Goal: Information Seeking & Learning: Learn about a topic

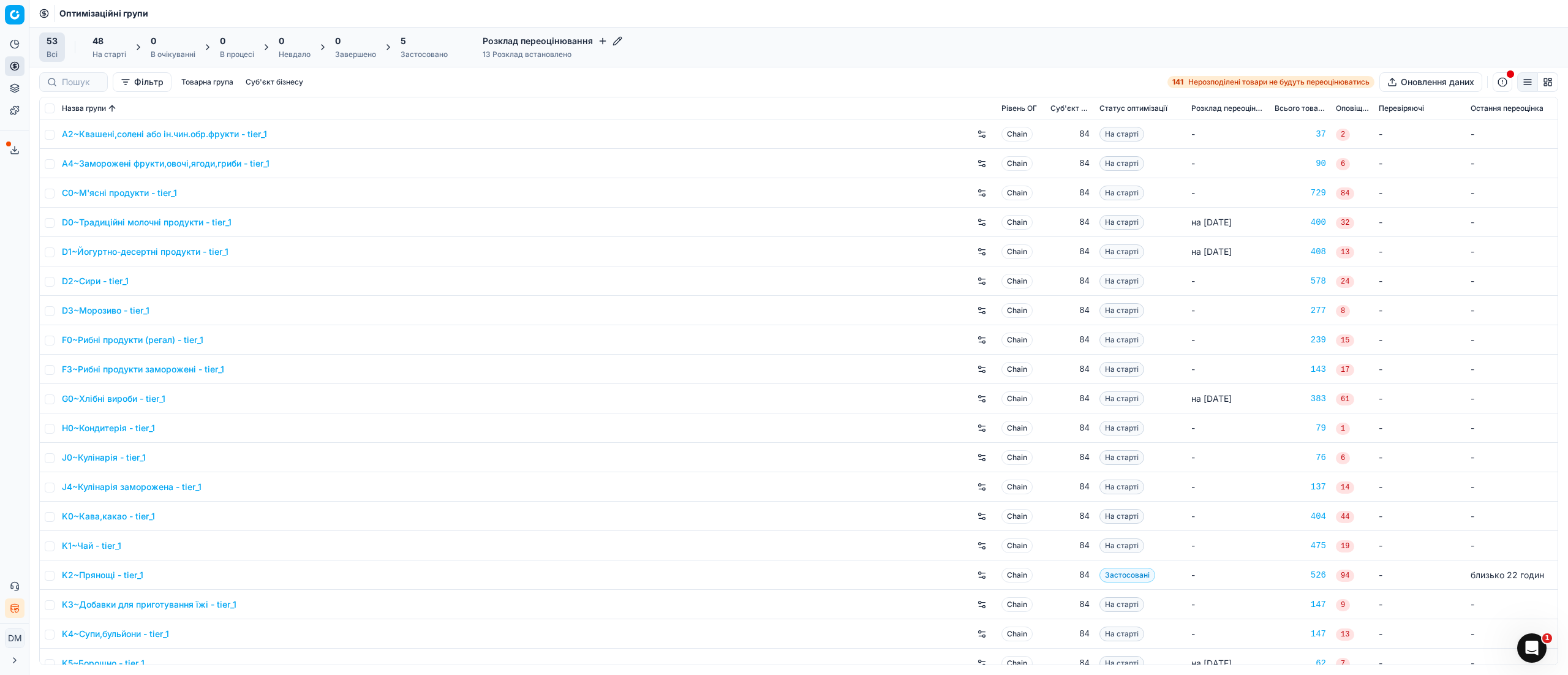
click at [439, 53] on div "Застосовано" at bounding box center [425, 55] width 48 height 10
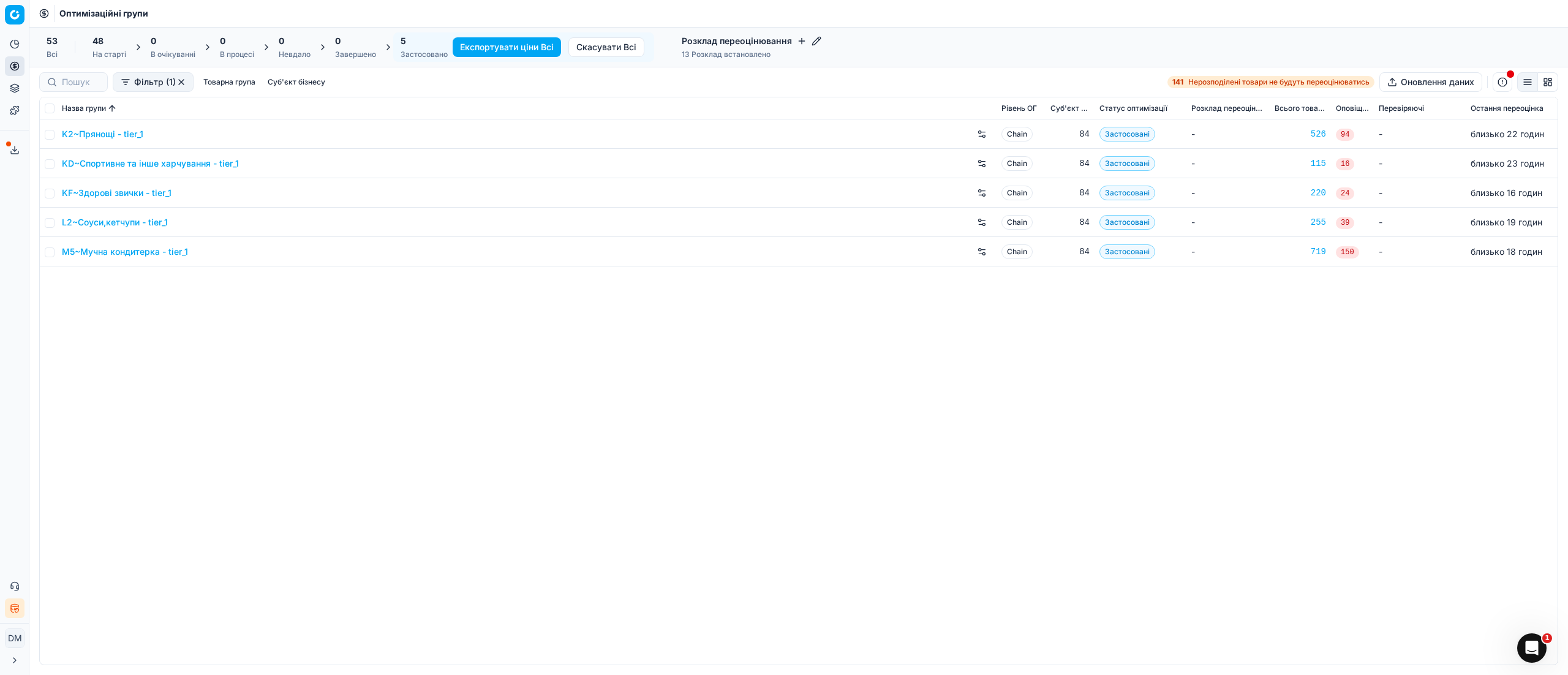
click at [111, 134] on link "K2~Прянощі - tier_1" at bounding box center [102, 134] width 81 height 12
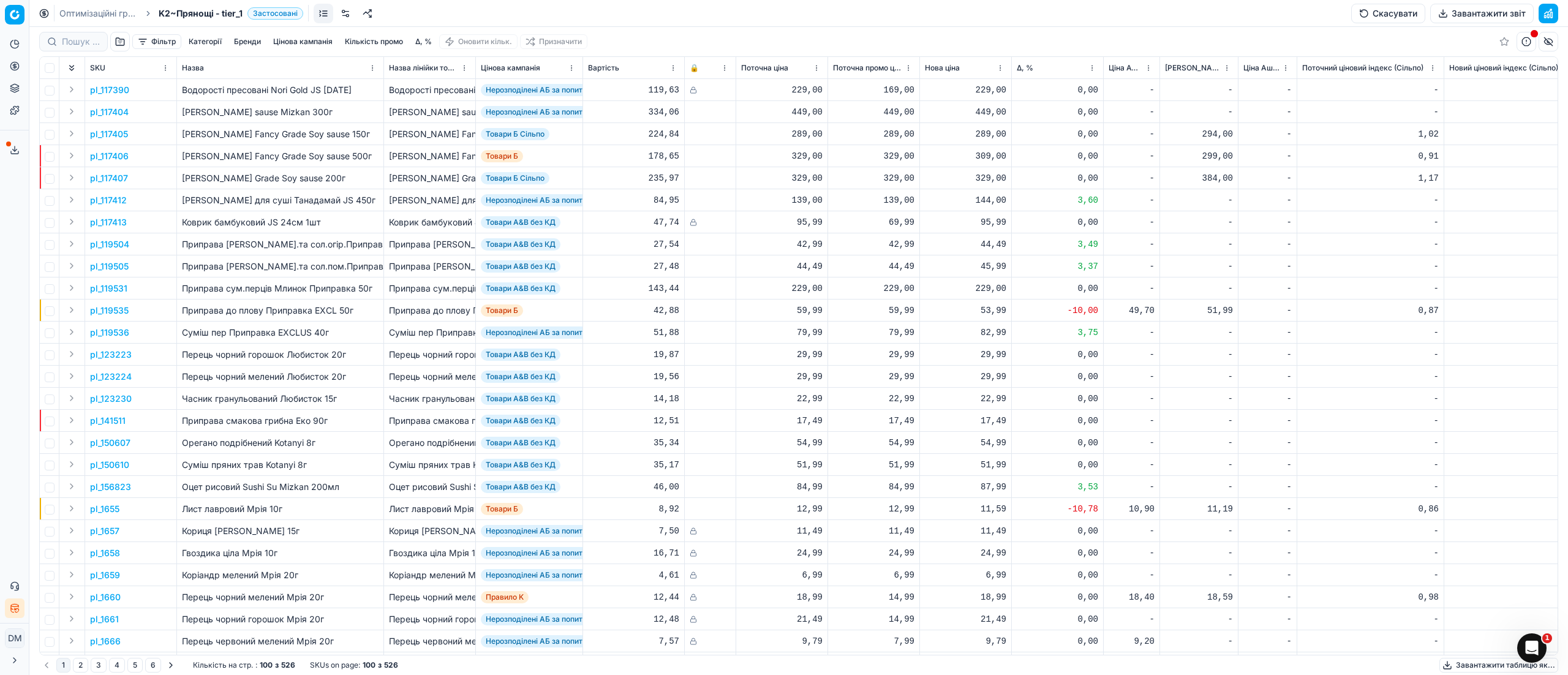
click at [151, 47] on button "Фільтр" at bounding box center [157, 42] width 49 height 15
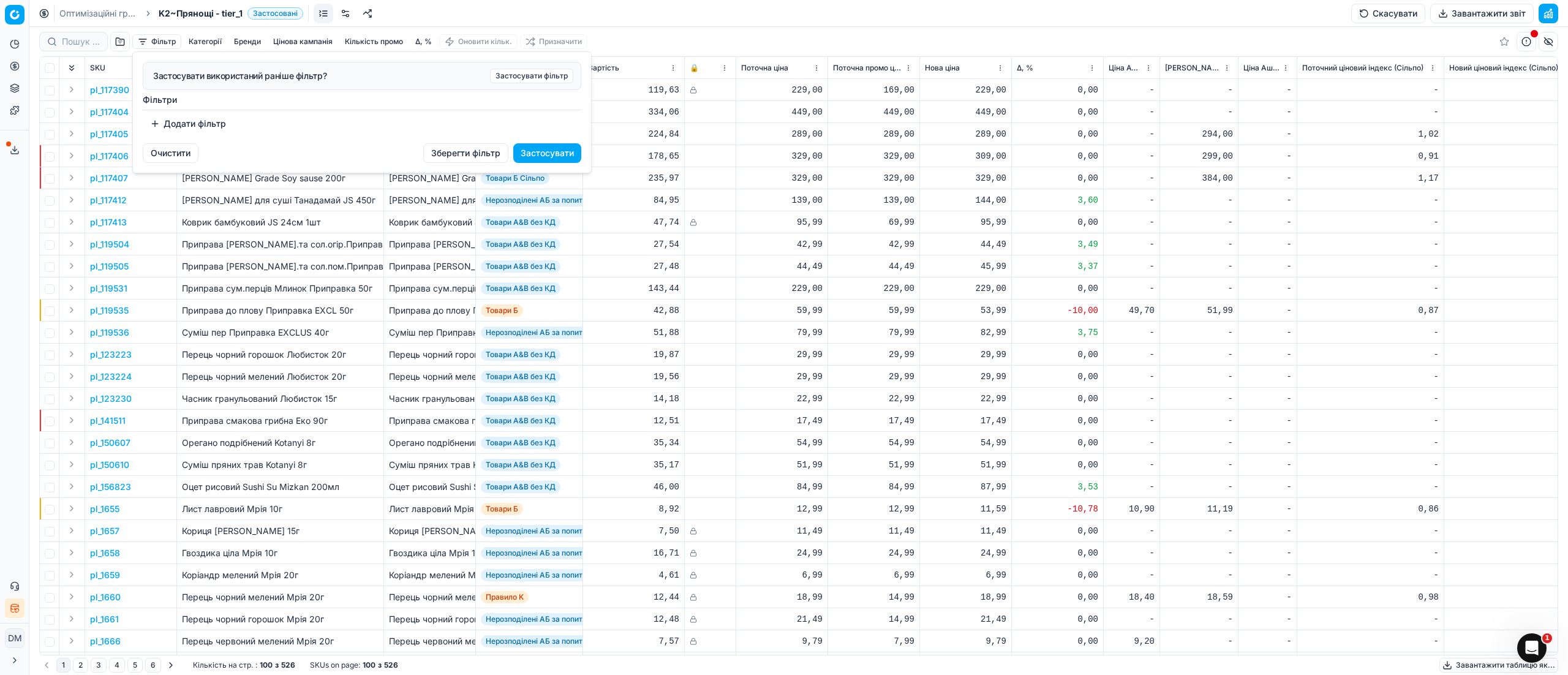
click at [120, 41] on html "Pricing platform Аналітика Цінова оптимізація Асортимент продукції Шаблони Серв…" at bounding box center [784, 338] width 1568 height 675
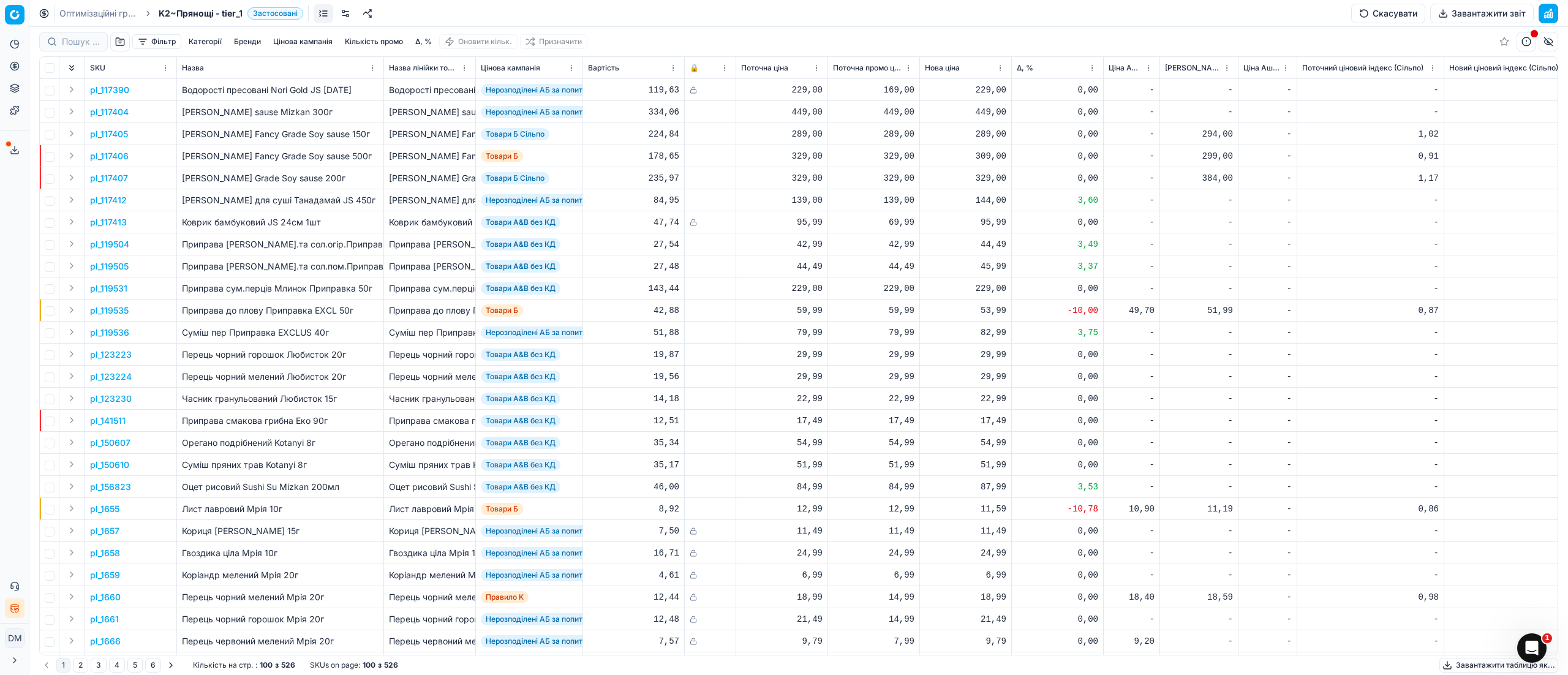
click at [120, 41] on button "button" at bounding box center [120, 42] width 20 height 20
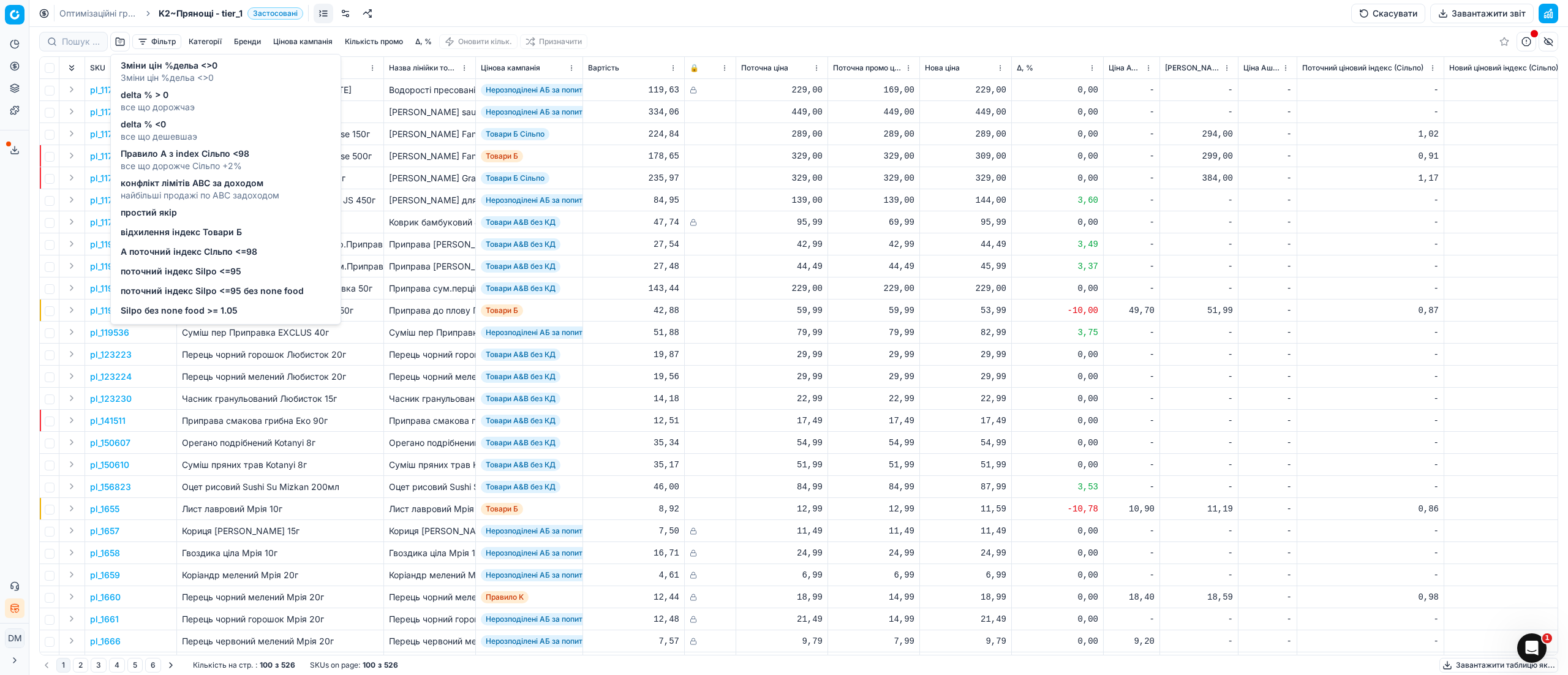
click at [201, 294] on span "поточний індекс Silpo <=95 без none food" at bounding box center [211, 290] width 183 height 12
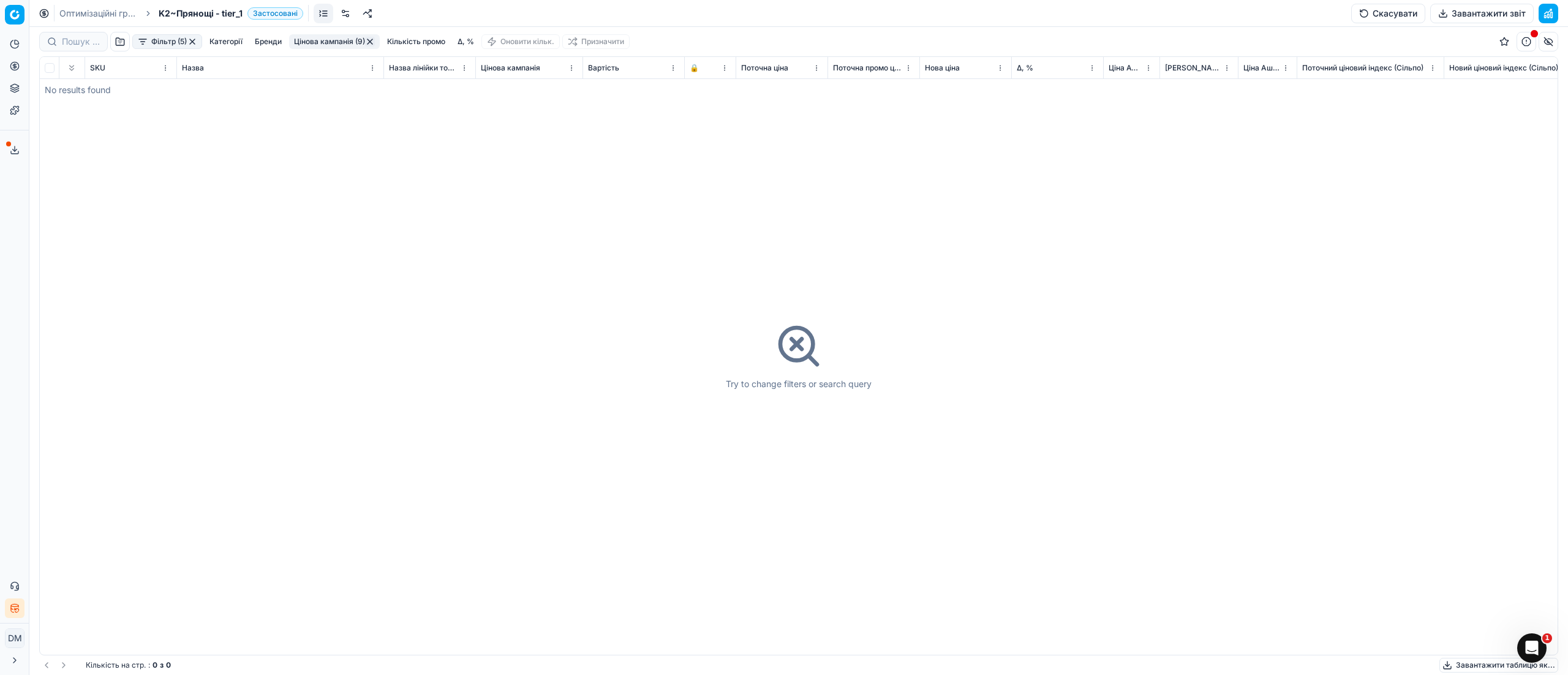
click at [122, 43] on button "button" at bounding box center [120, 42] width 20 height 20
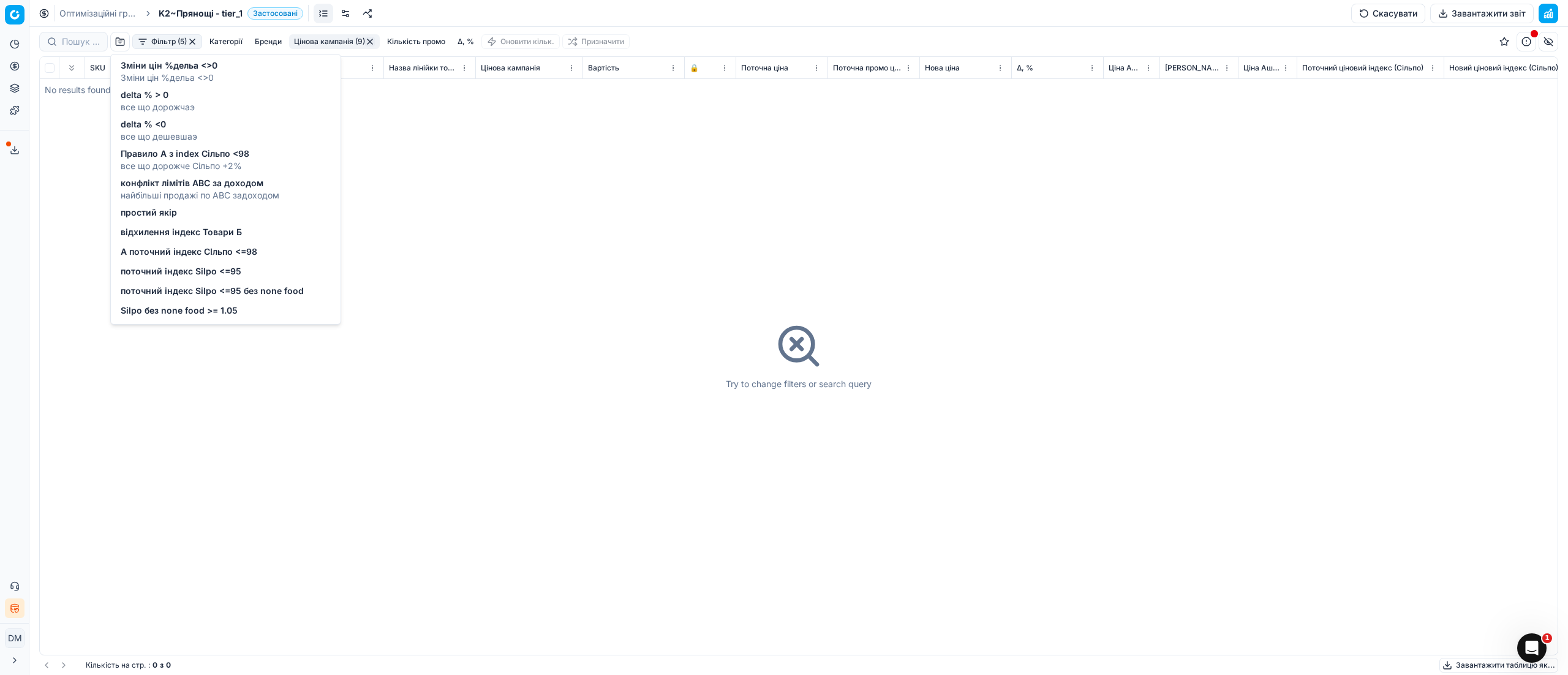
click at [179, 309] on span "Silpo без none food >= 1.05" at bounding box center [179, 310] width 117 height 12
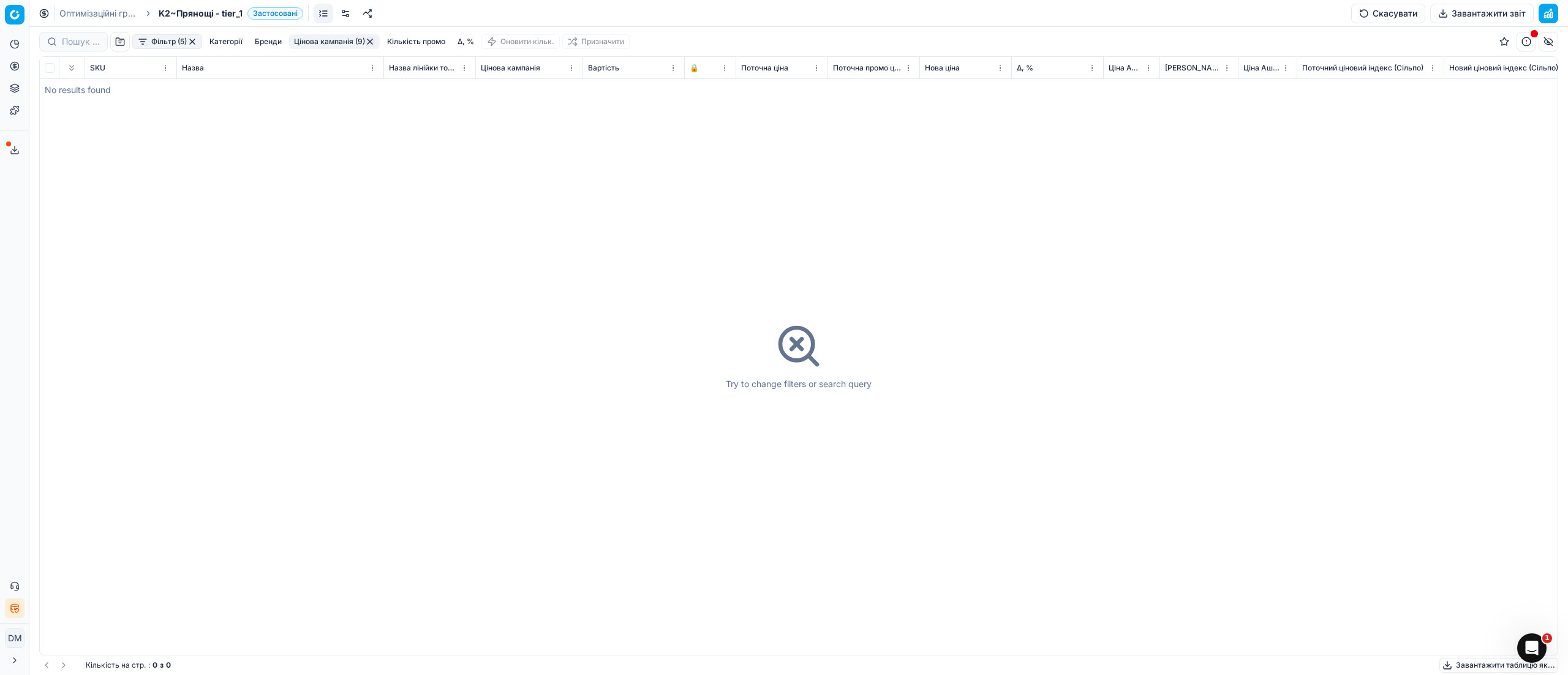
click at [123, 41] on button "button" at bounding box center [120, 42] width 20 height 20
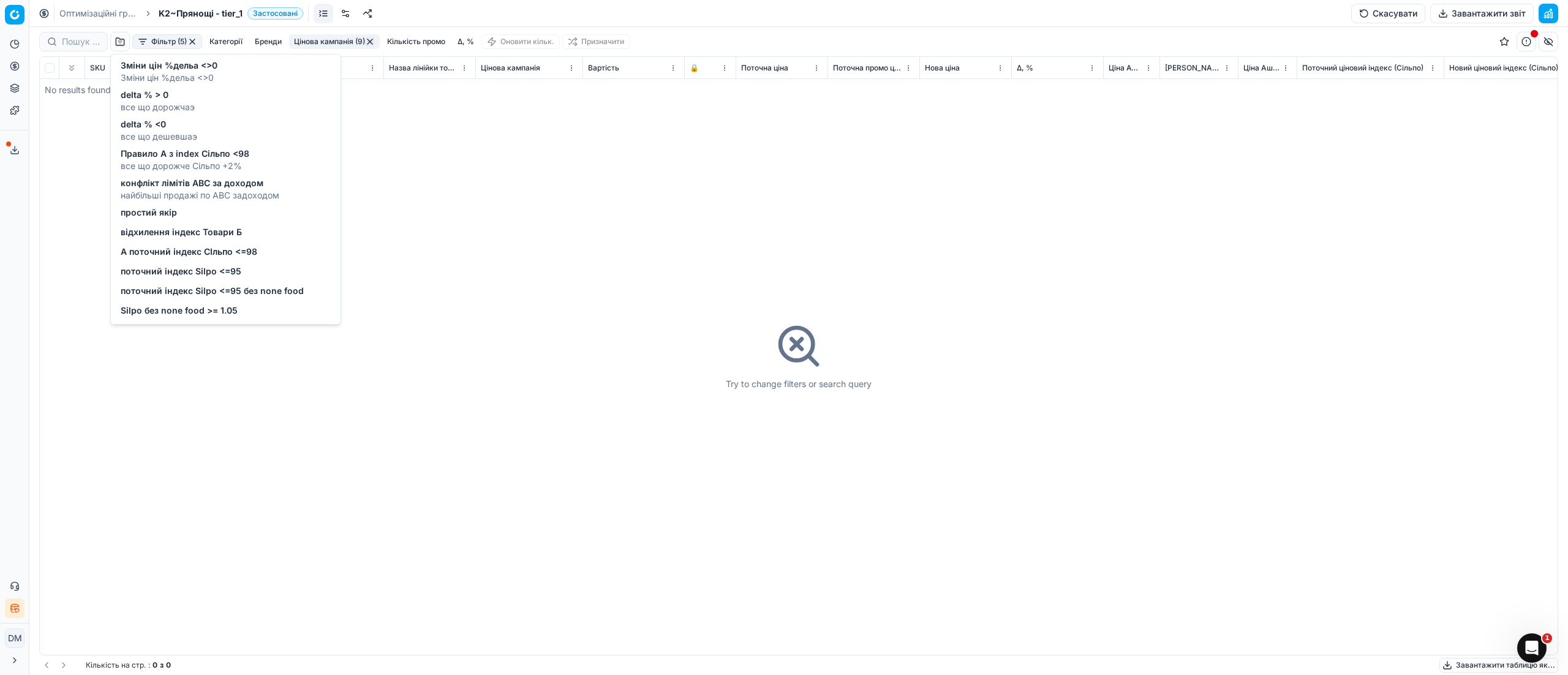
click at [166, 39] on button "Фільтр (5)" at bounding box center [166, 42] width 70 height 15
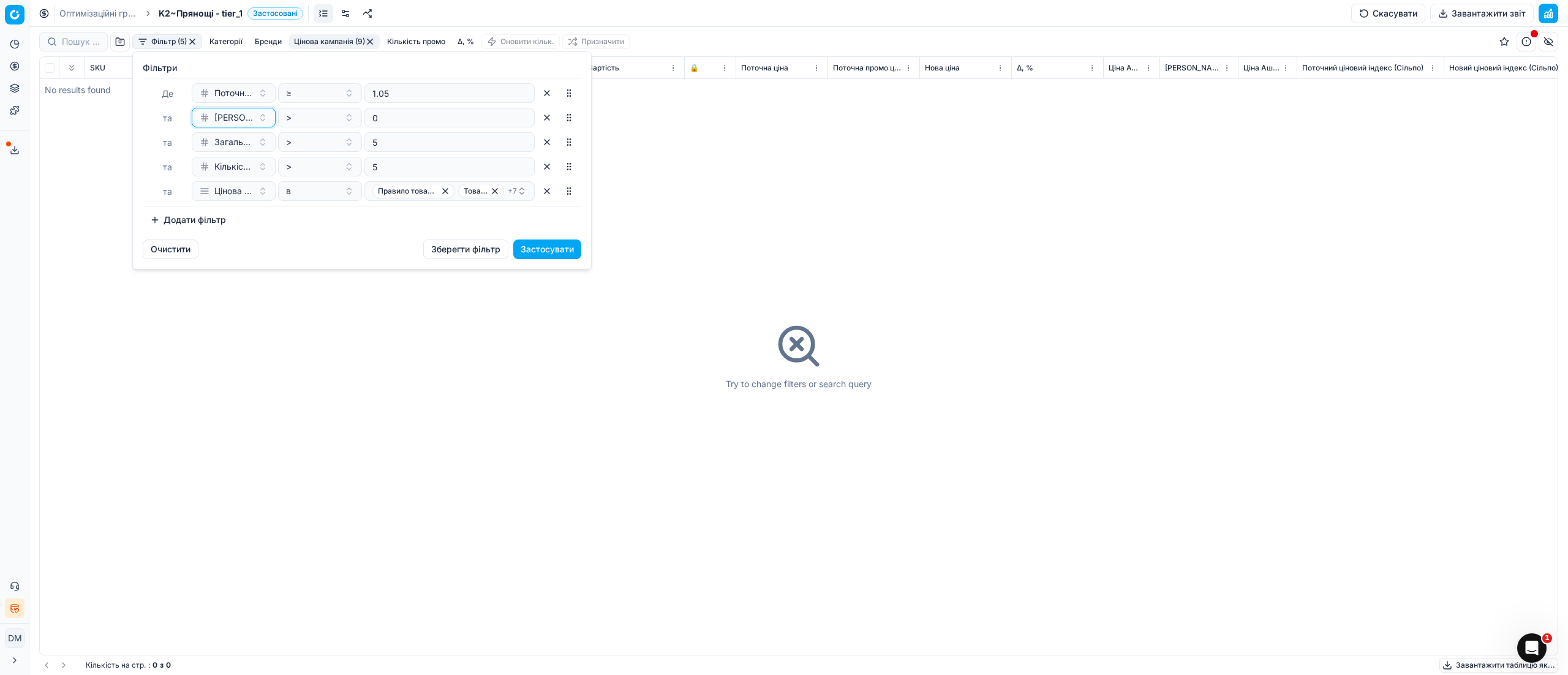
click at [251, 120] on span "[PERSON_NAME] за 7 днів" at bounding box center [234, 117] width 39 height 12
click at [258, 193] on button "Цінова кампанія" at bounding box center [234, 191] width 84 height 20
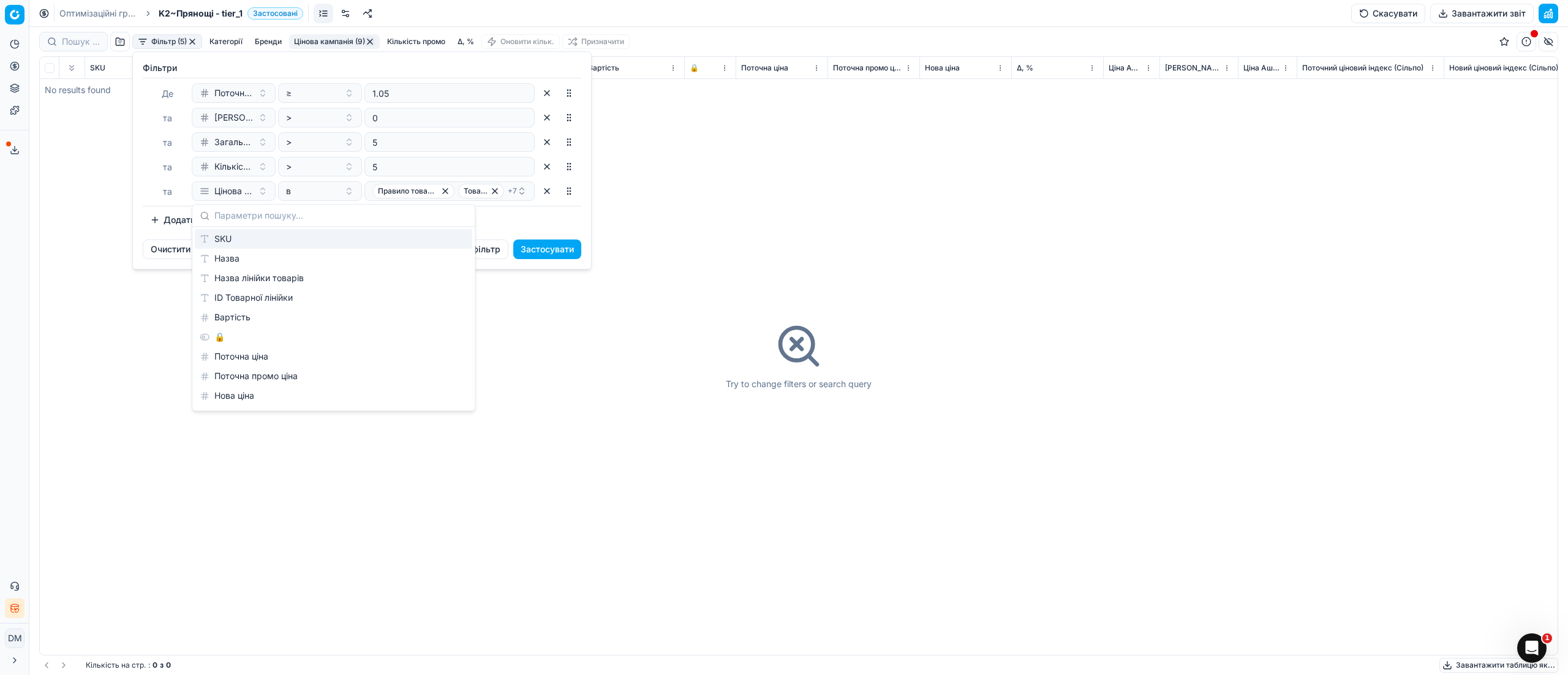
click at [544, 195] on button "button" at bounding box center [547, 191] width 20 height 20
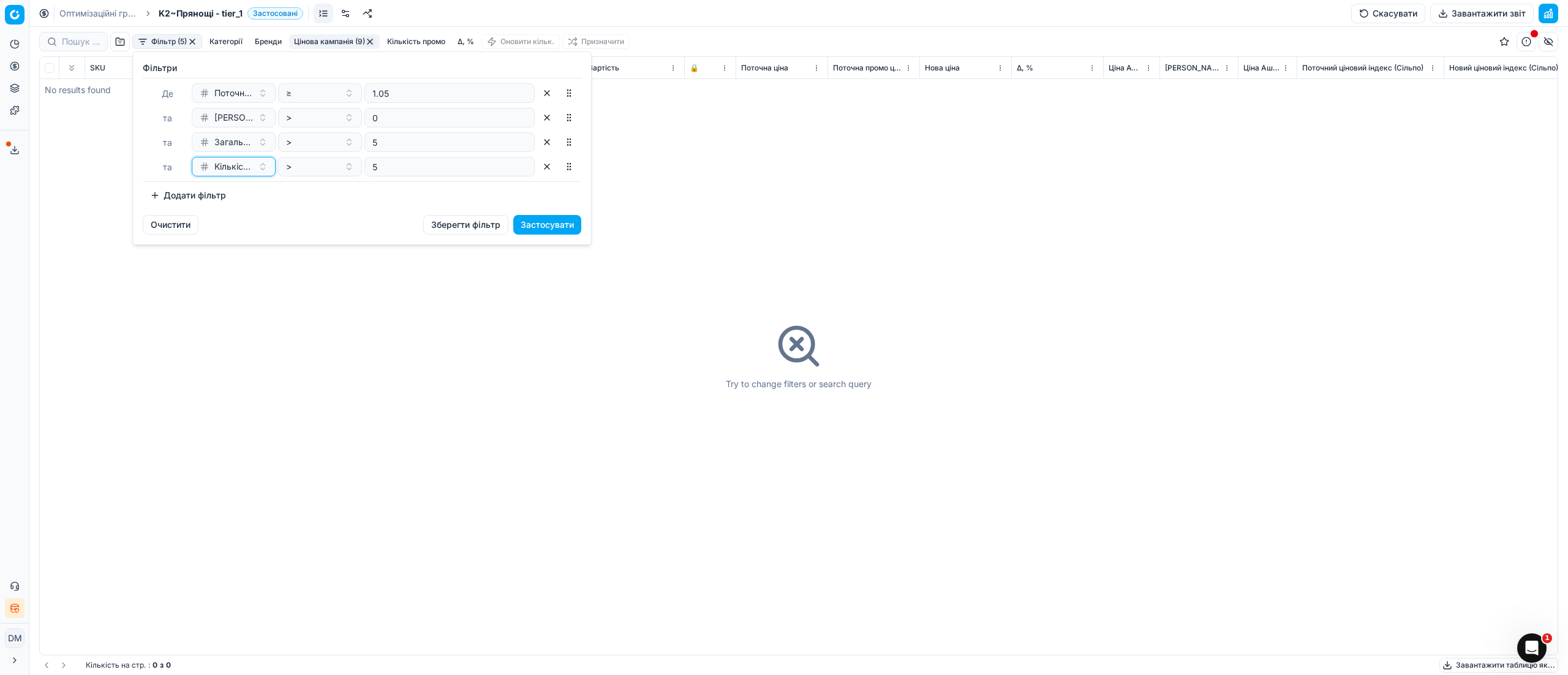
click at [245, 168] on span "Кількість продаж за 30 днів" at bounding box center [234, 166] width 39 height 12
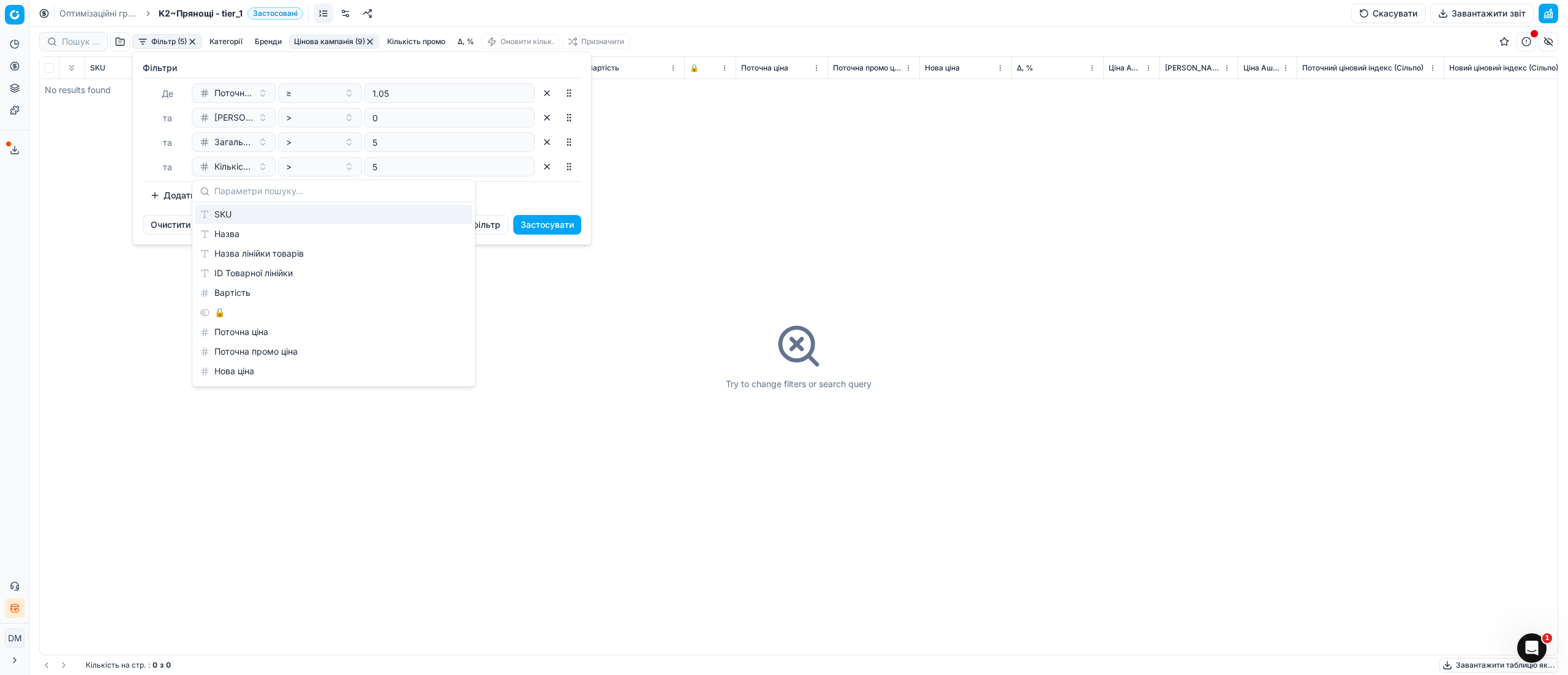
click at [571, 224] on button "Застосувати" at bounding box center [547, 224] width 68 height 20
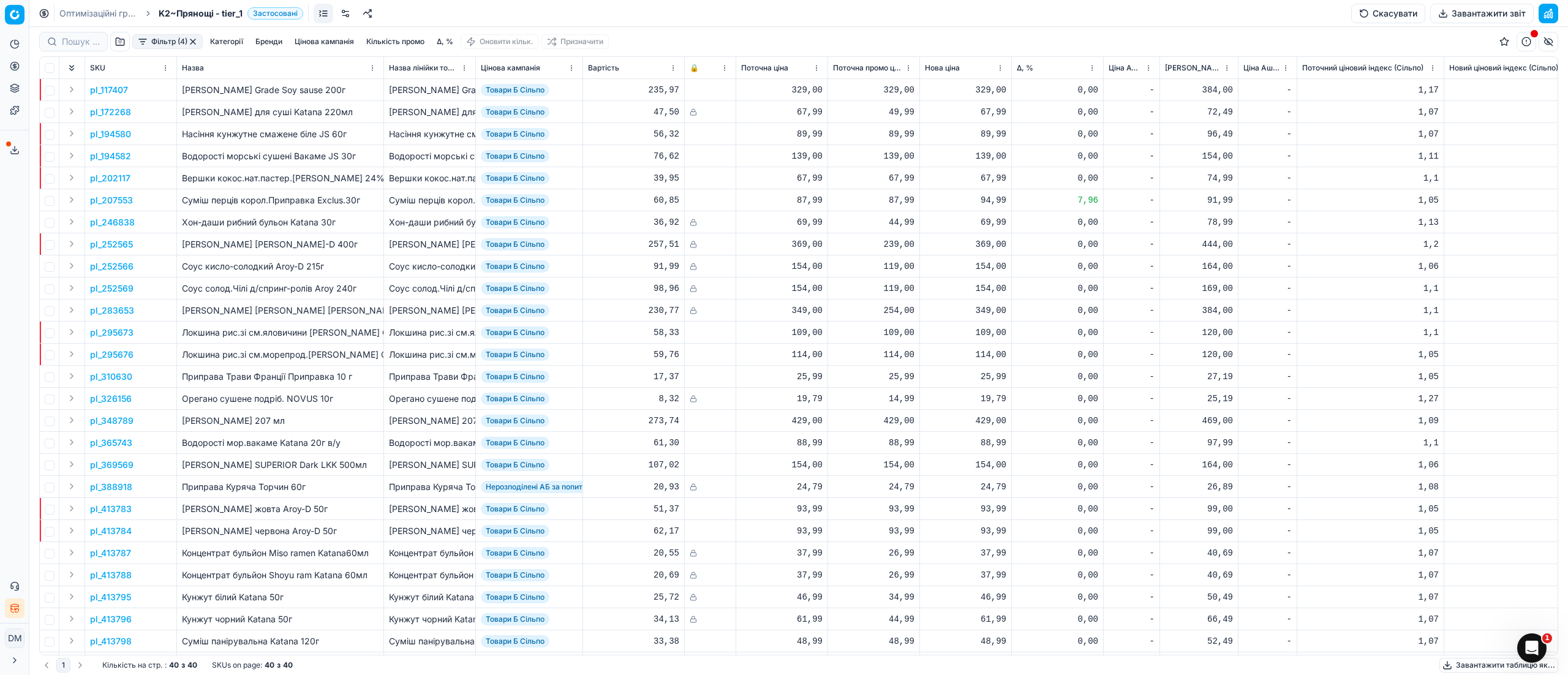
click at [120, 46] on button "button" at bounding box center [120, 42] width 20 height 20
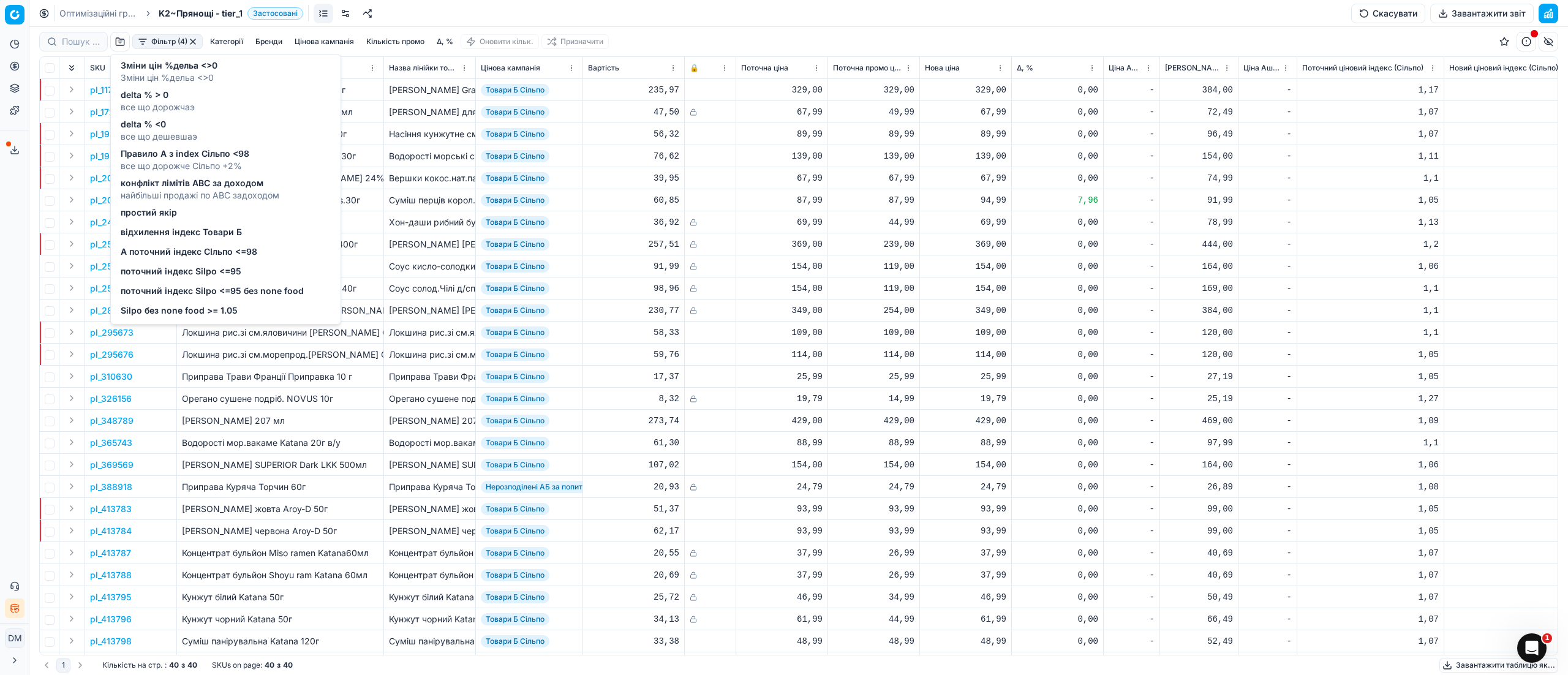
click at [210, 301] on div "Silpo без none food >= 1.05" at bounding box center [225, 311] width 225 height 20
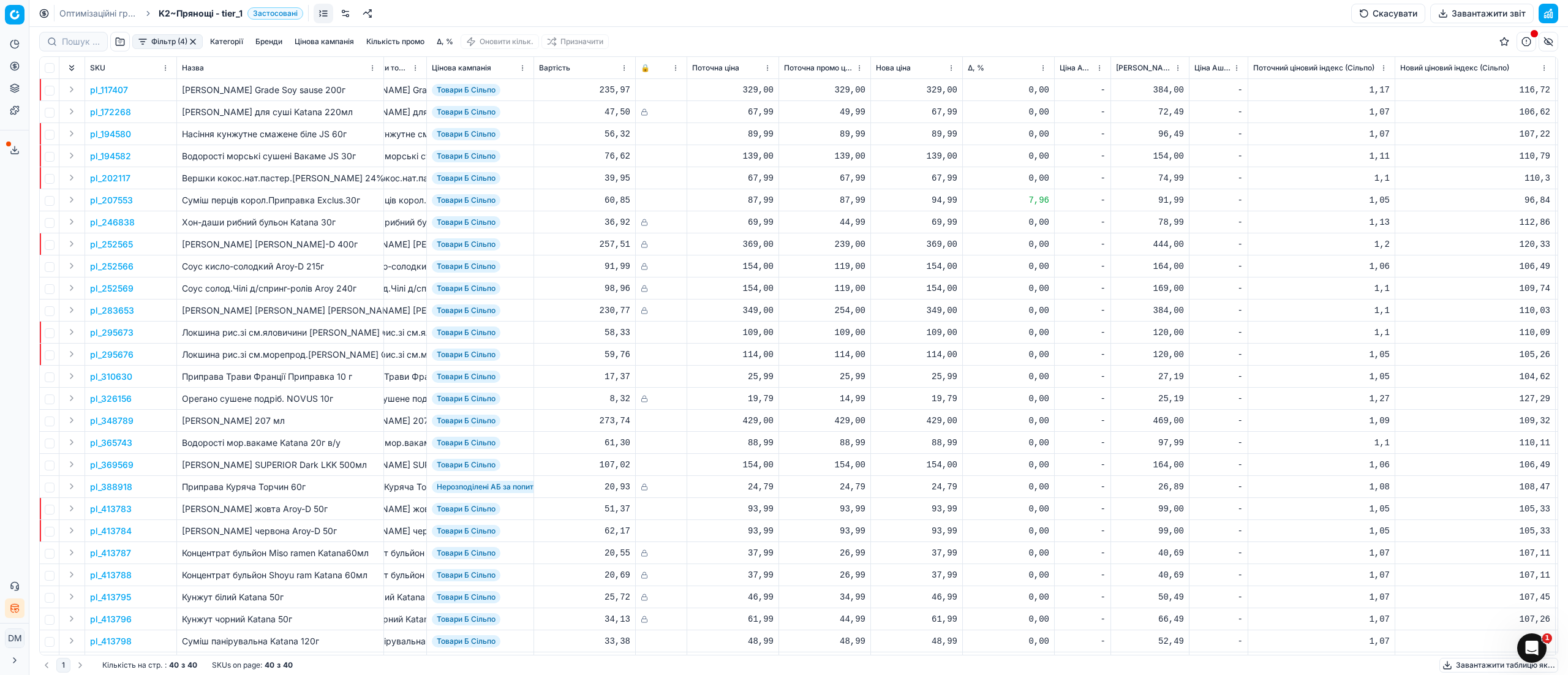
scroll to position [0, 192]
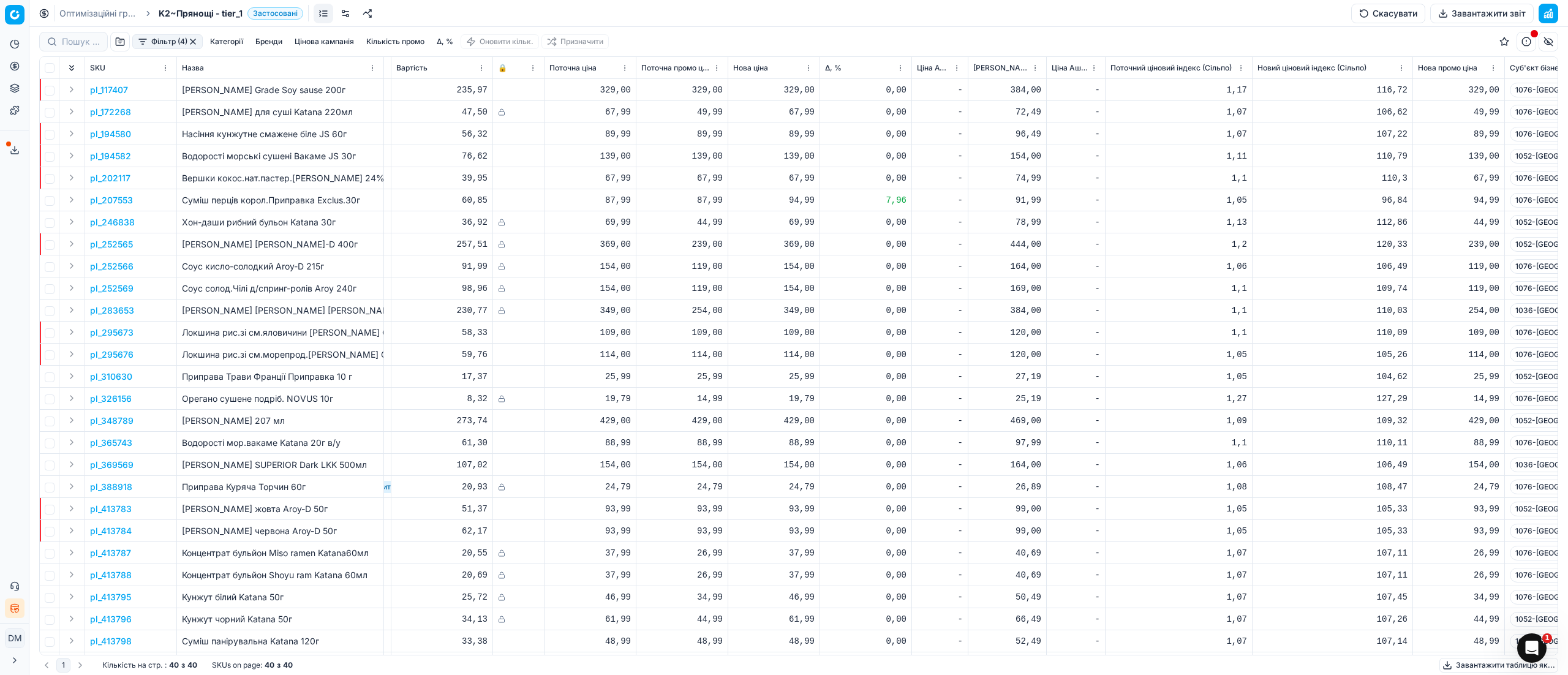
click at [120, 46] on button "button" at bounding box center [120, 42] width 20 height 20
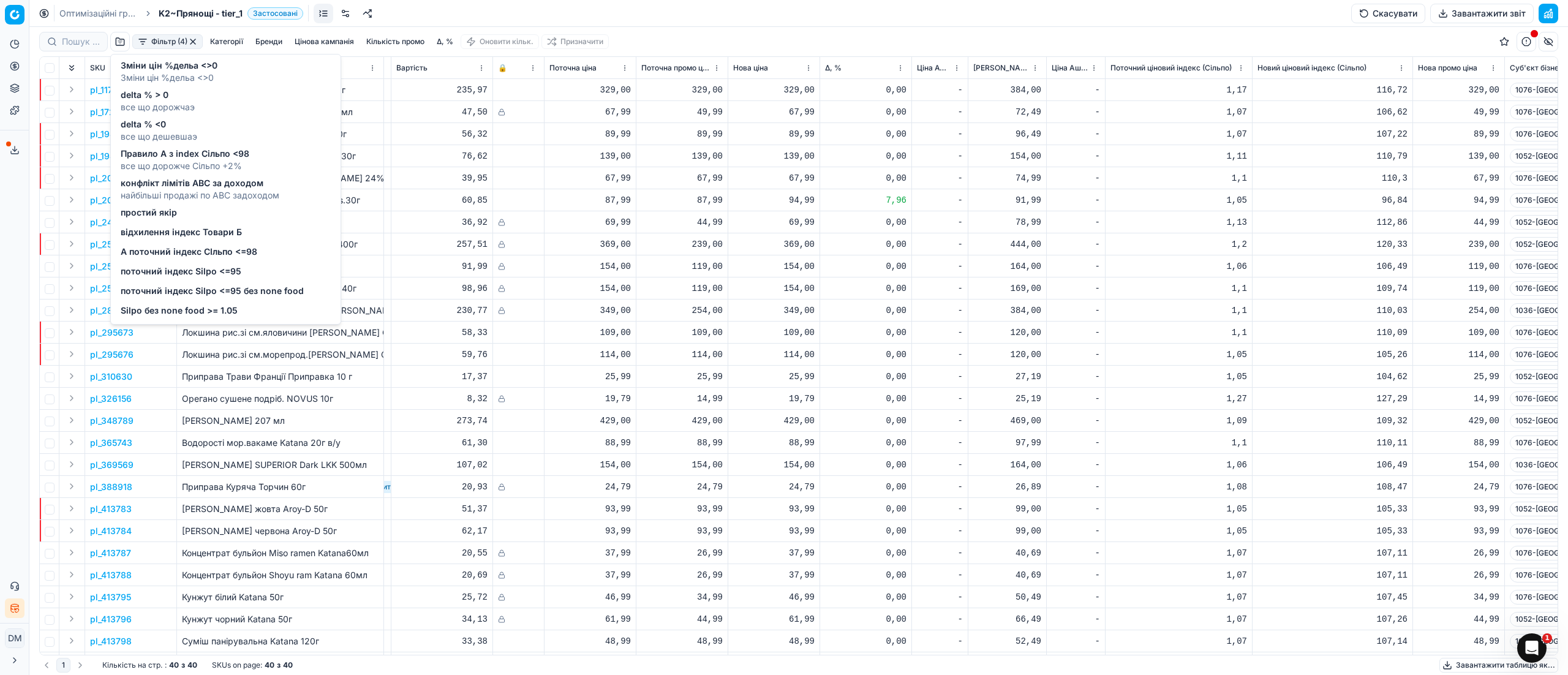
click at [180, 293] on span "поточний індекс Silpo <=95 без none food" at bounding box center [211, 290] width 183 height 12
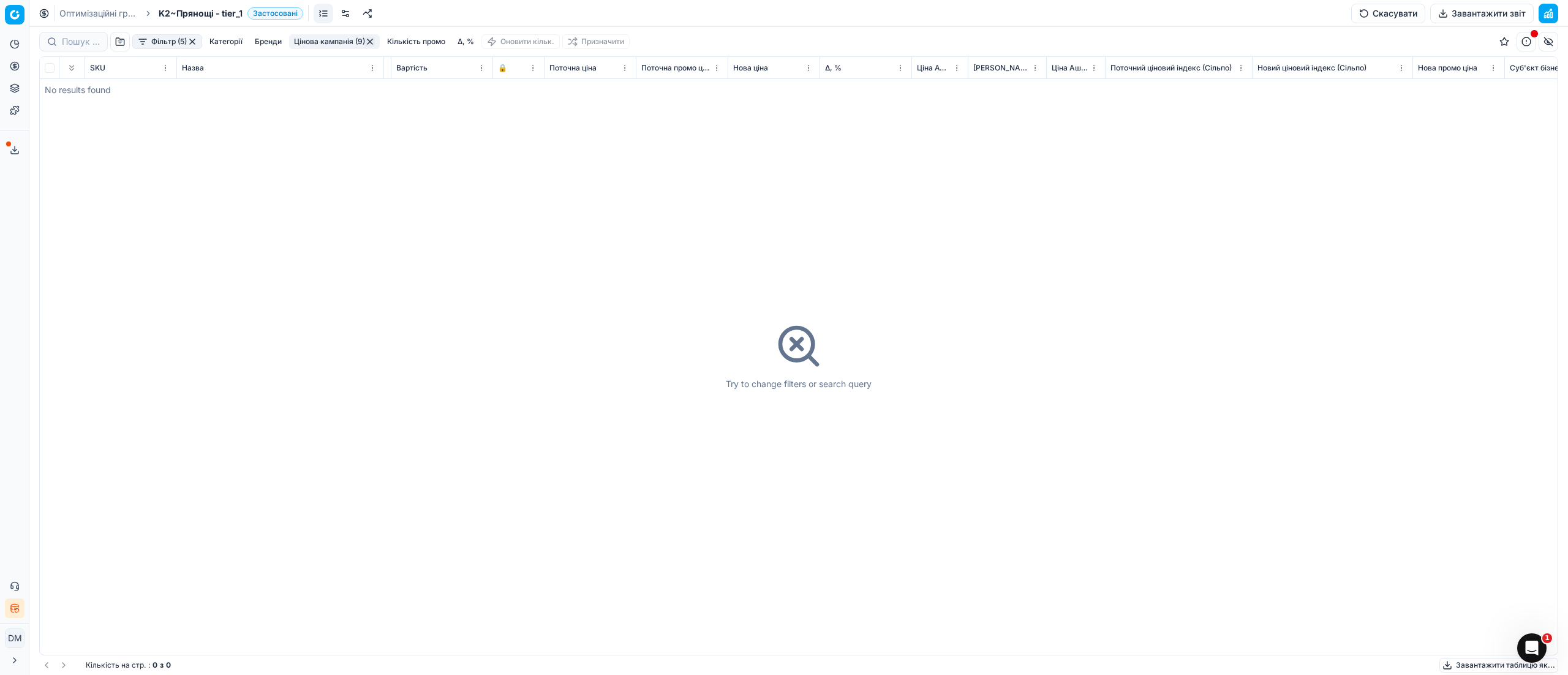
click at [166, 42] on button "Фільтр (5)" at bounding box center [166, 42] width 70 height 15
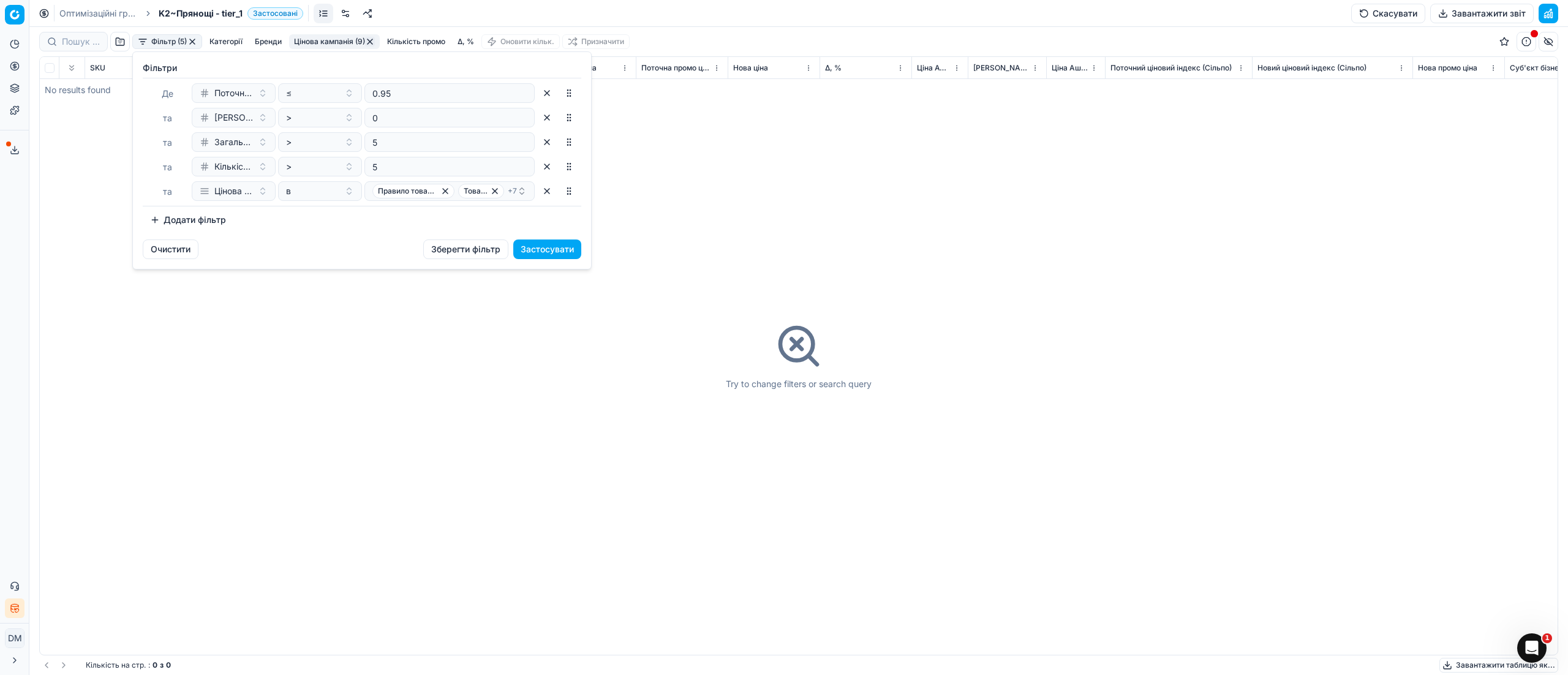
click at [550, 193] on button "button" at bounding box center [547, 191] width 20 height 20
click at [544, 229] on button "Застосувати" at bounding box center [547, 224] width 68 height 20
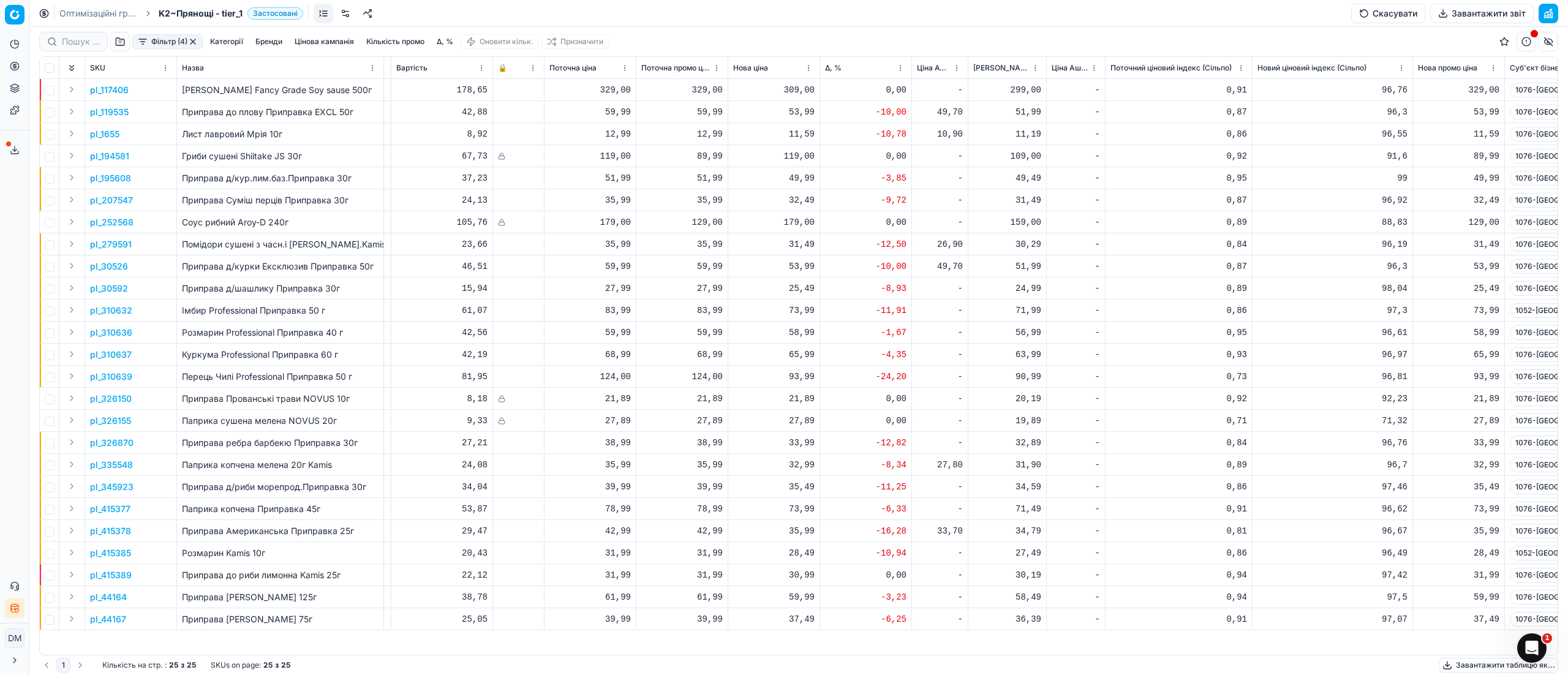
click at [866, 71] on div "Δ, %" at bounding box center [866, 67] width 81 height 12
click at [831, 68] on span "Δ, %" at bounding box center [834, 68] width 16 height 10
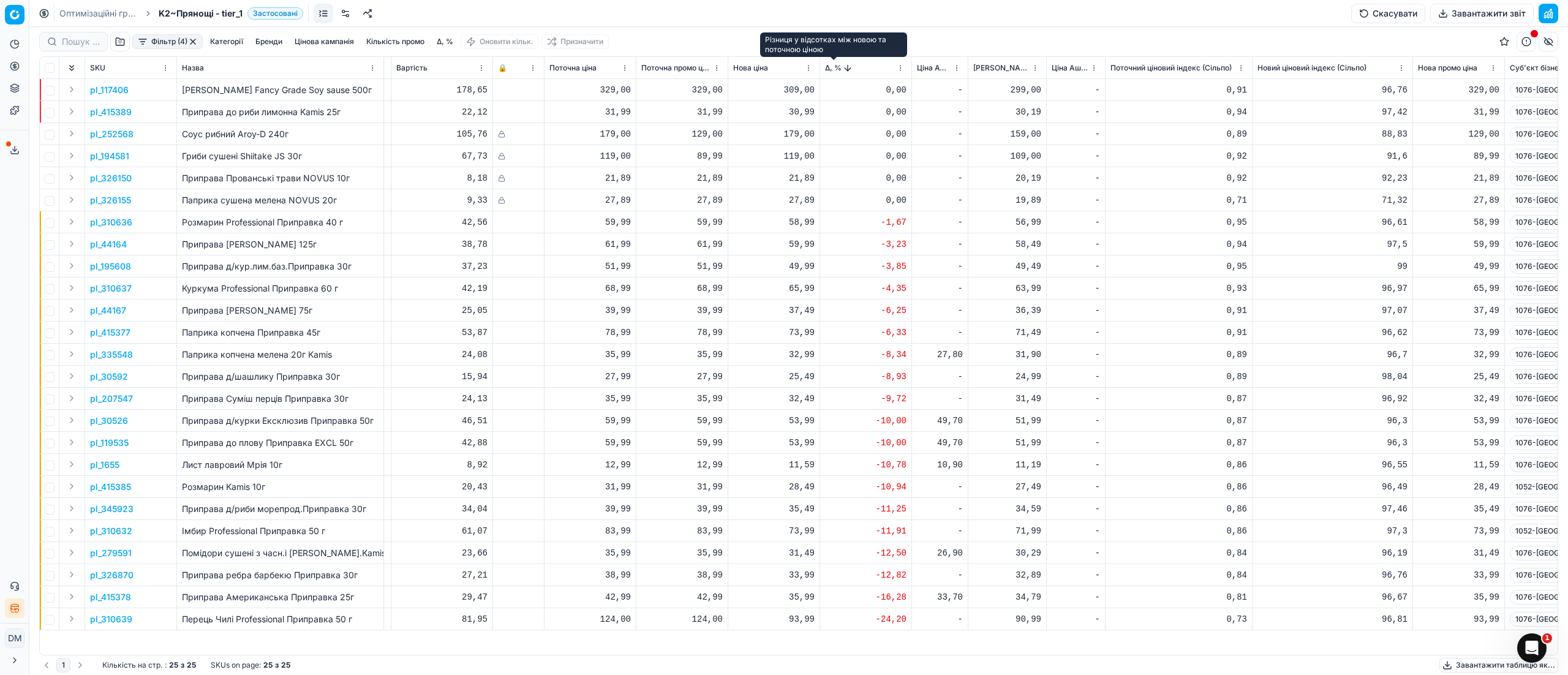
click at [831, 68] on span "Δ, %" at bounding box center [834, 68] width 16 height 10
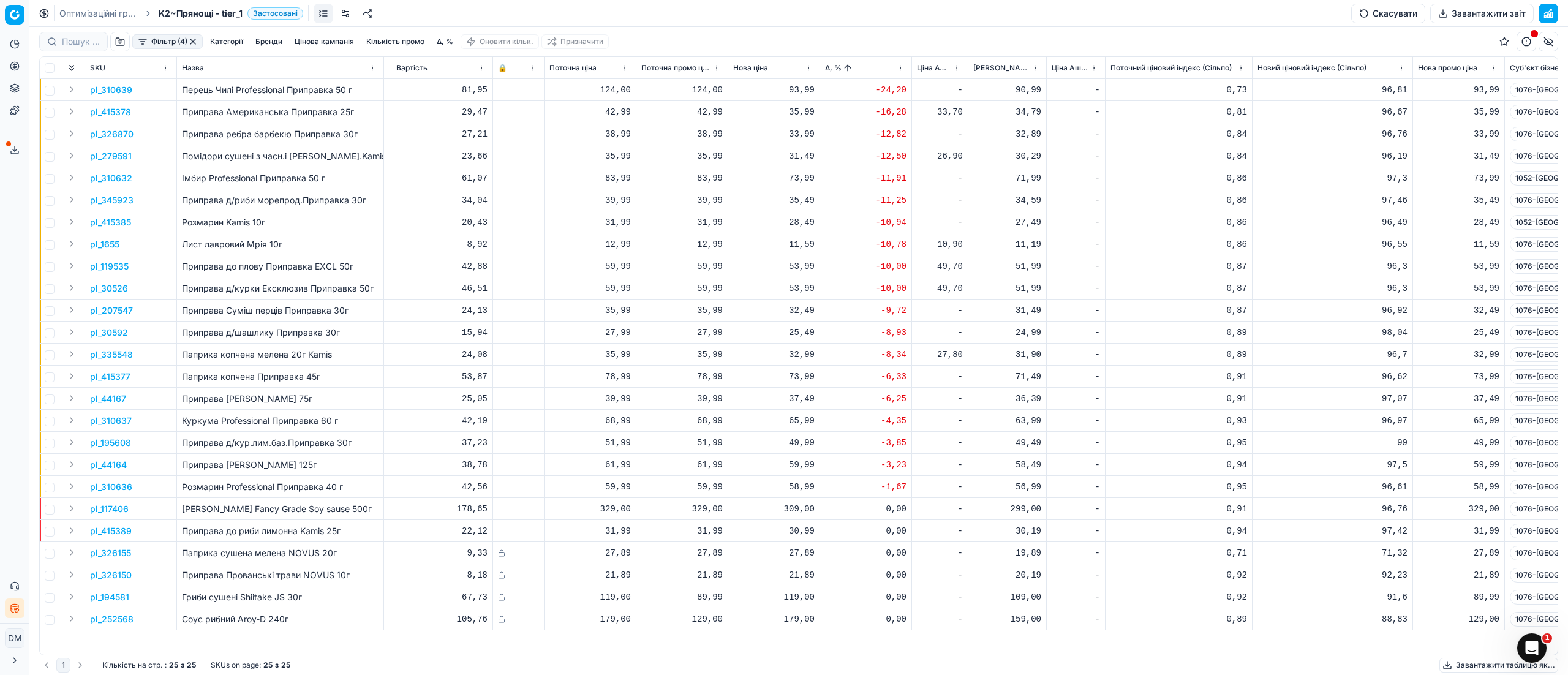
click at [123, 156] on p "pl_279591" at bounding box center [111, 156] width 42 height 12
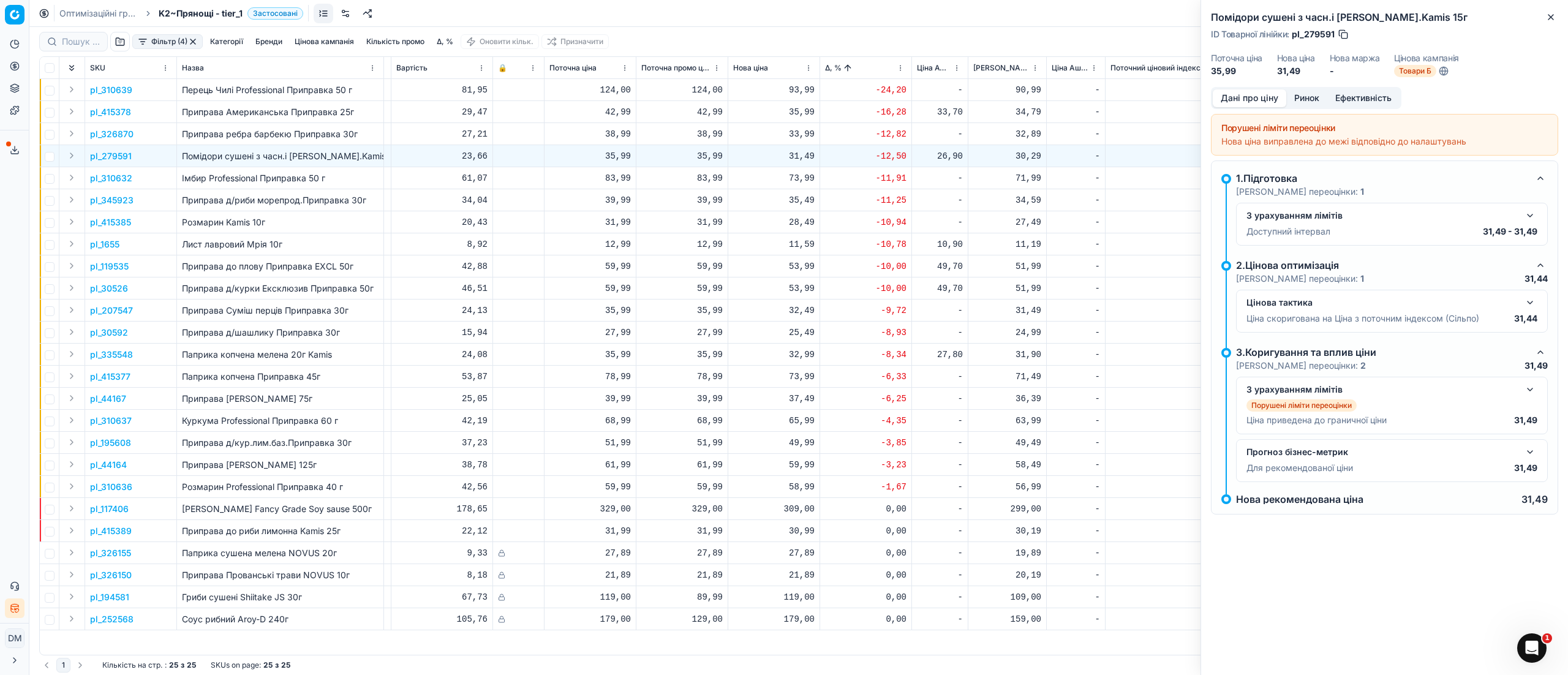
click at [1305, 98] on button "Ринок" at bounding box center [1307, 98] width 41 height 18
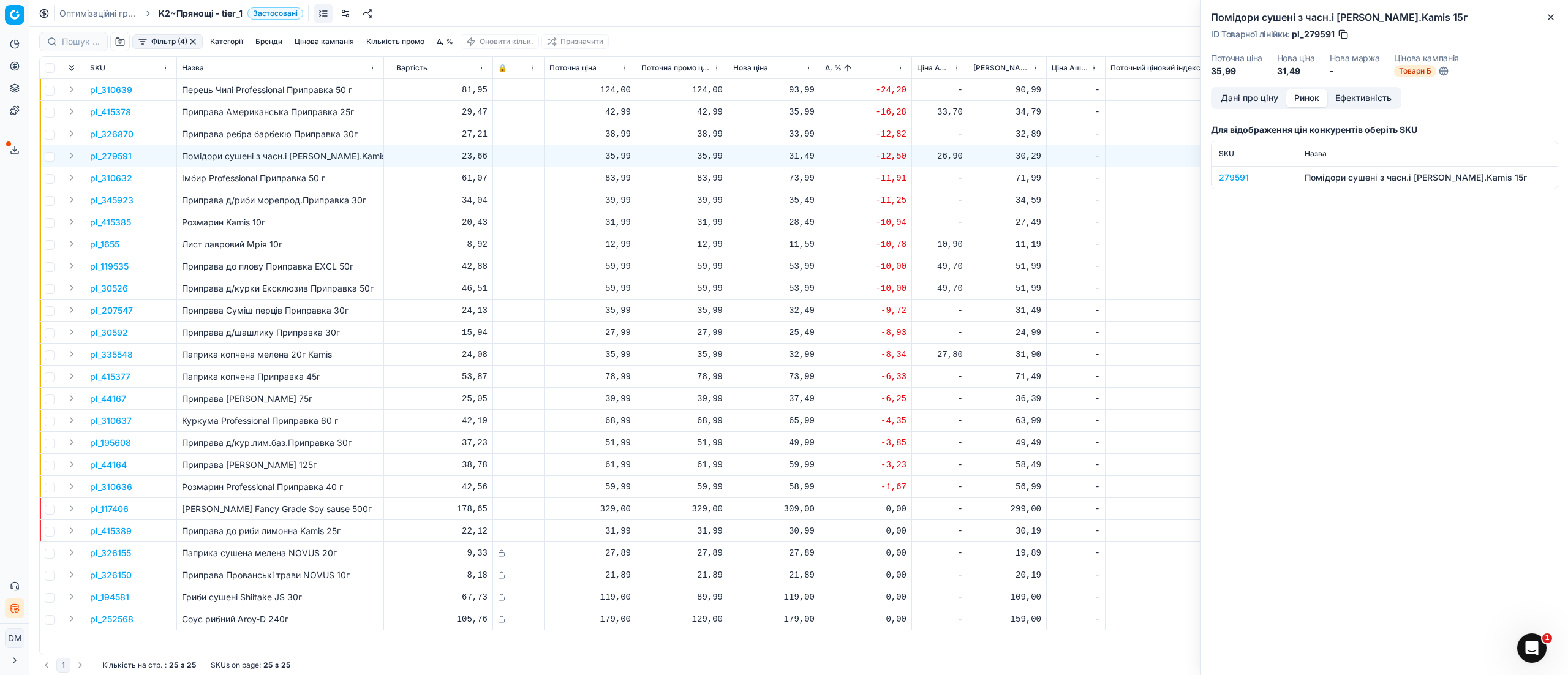
click at [1229, 173] on div "279591" at bounding box center [1254, 177] width 71 height 12
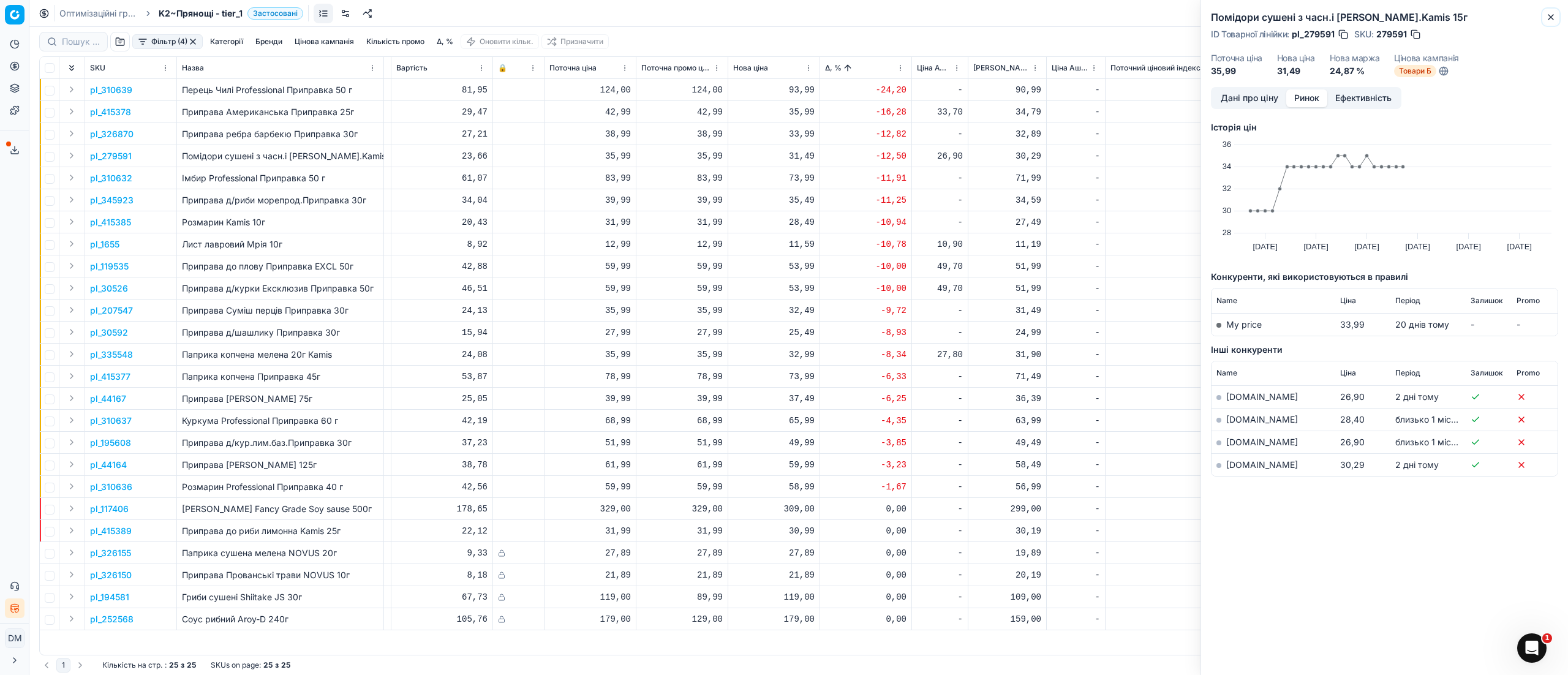
click at [1553, 15] on icon "button" at bounding box center [1551, 17] width 5 height 5
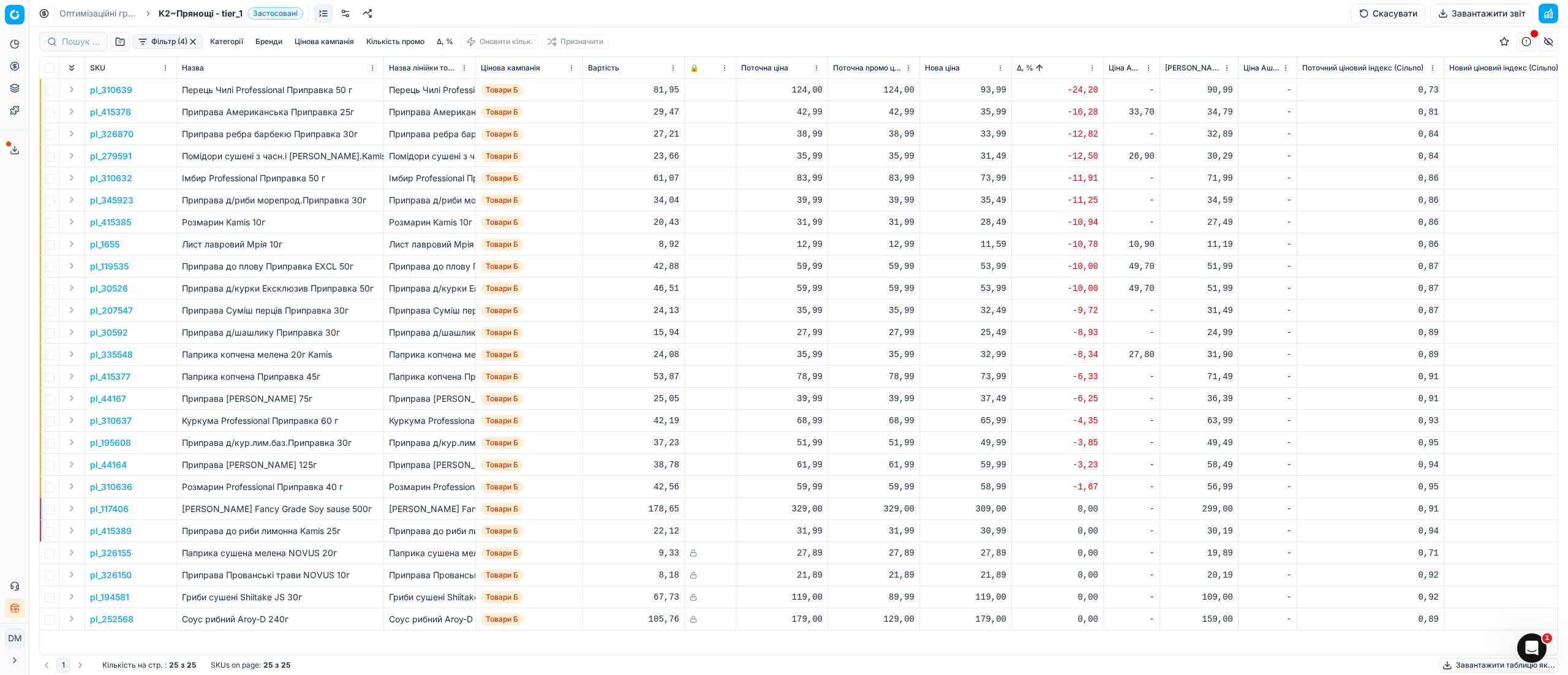
click at [124, 43] on button "button" at bounding box center [120, 42] width 20 height 20
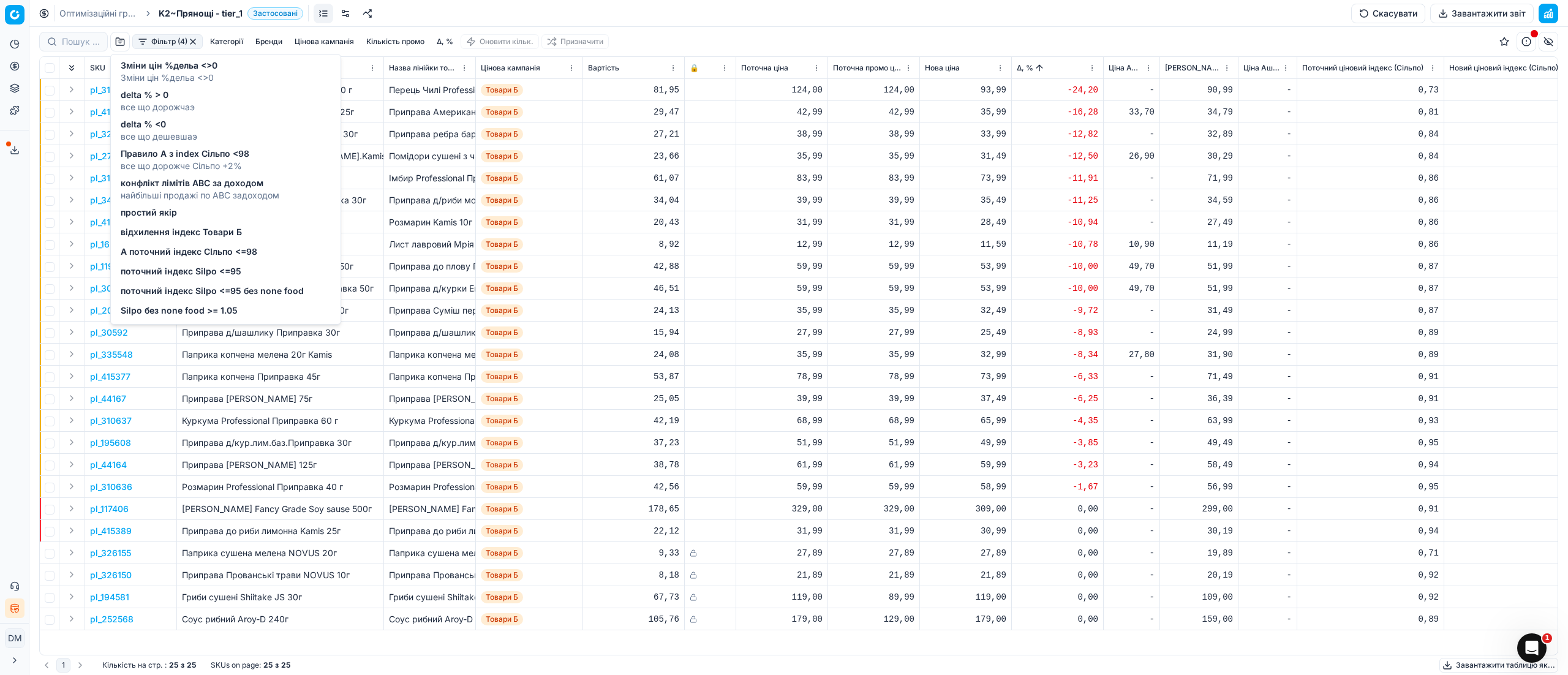
click at [192, 314] on span "Silpo без none food >= 1.05" at bounding box center [179, 310] width 117 height 12
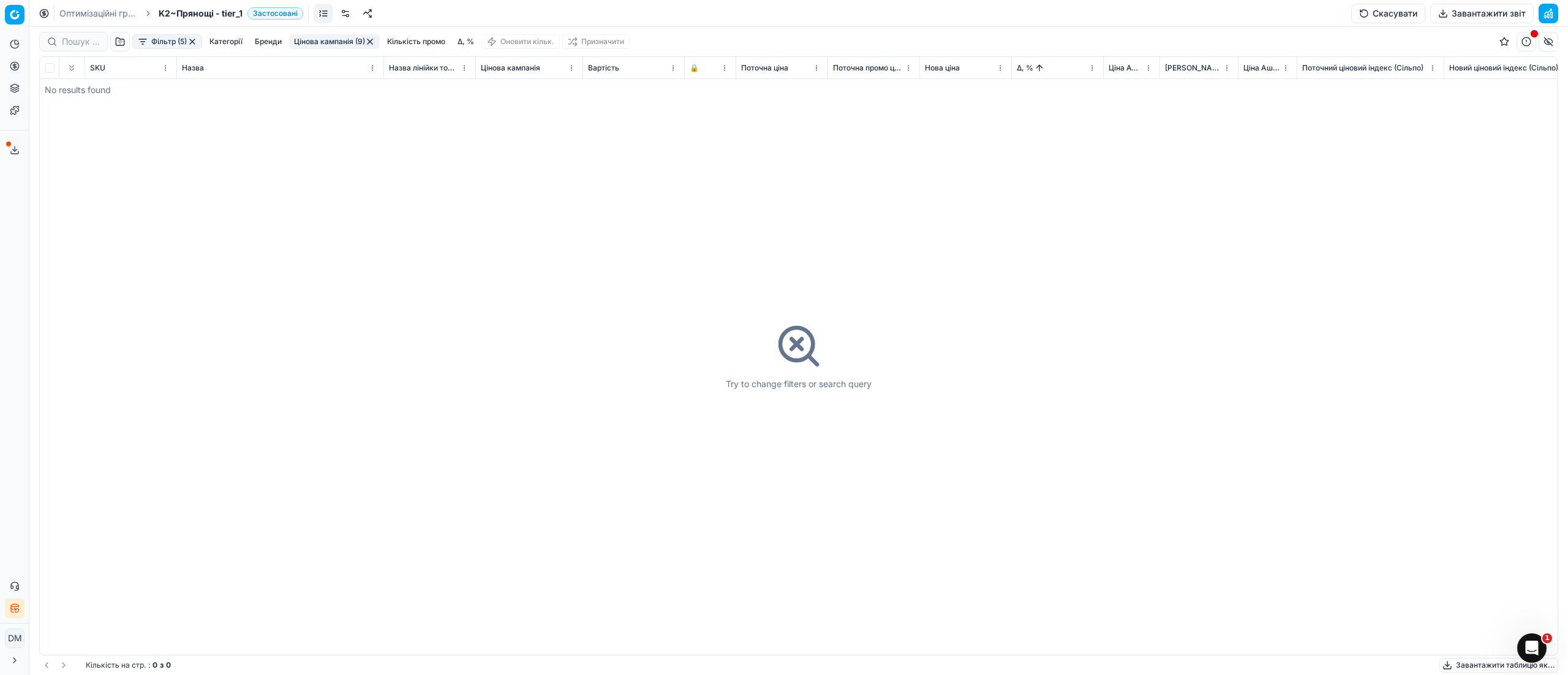
click at [196, 38] on button "button" at bounding box center [193, 42] width 10 height 10
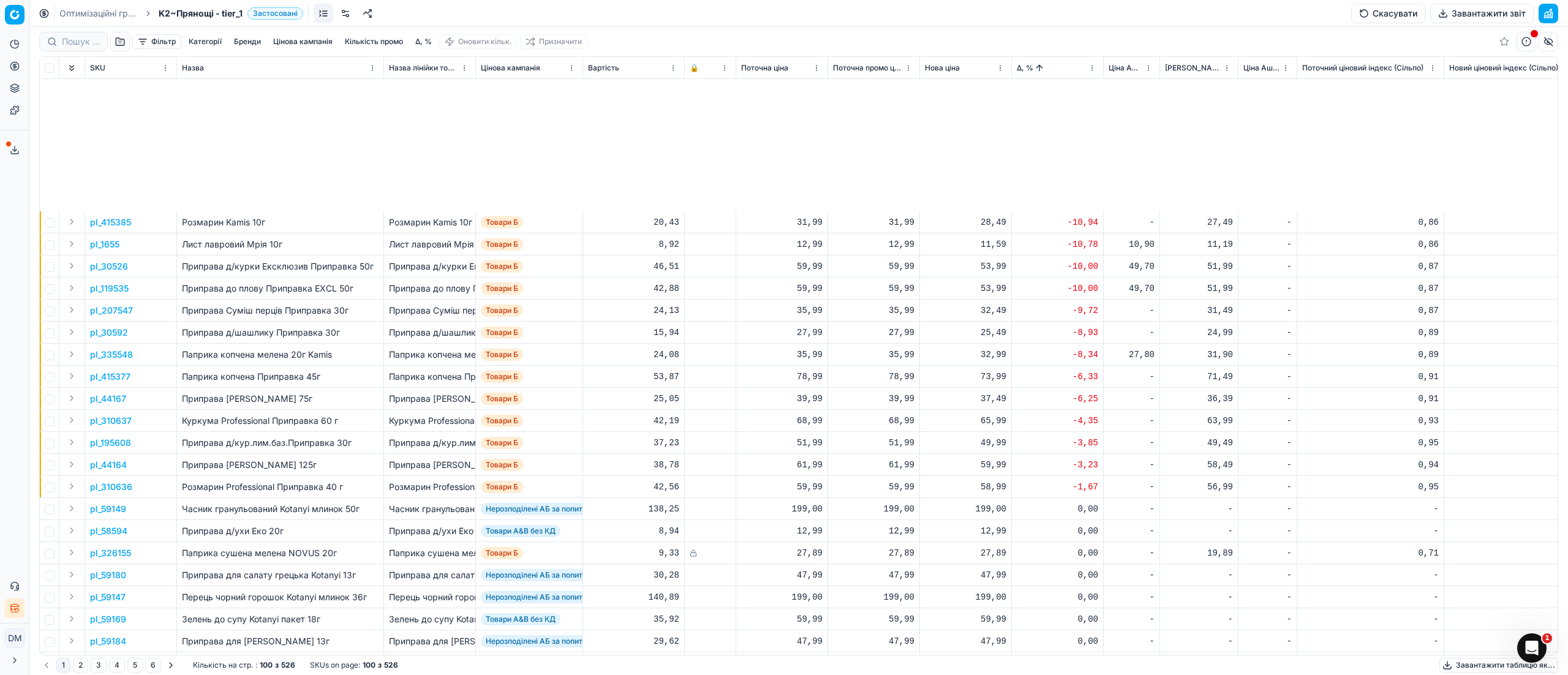
scroll to position [245, 0]
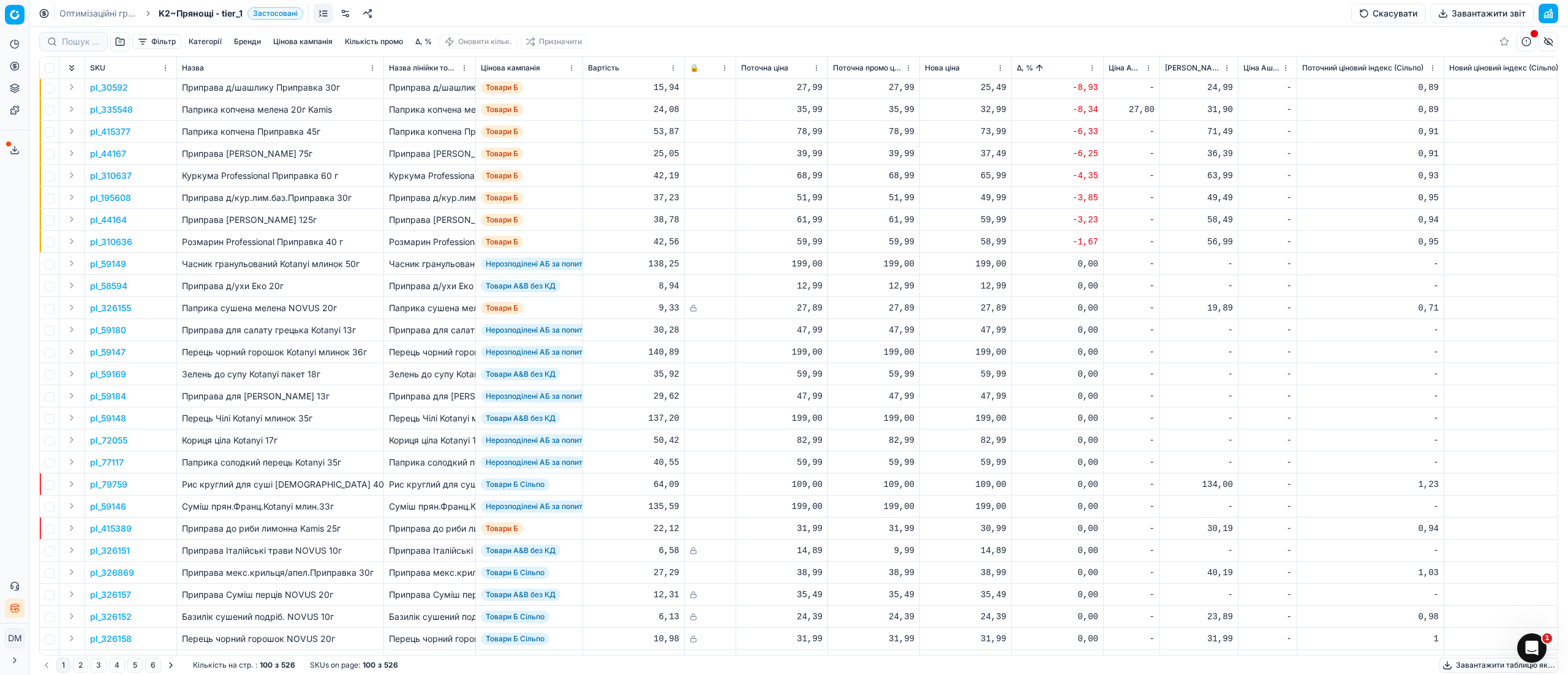
click at [1036, 66] on button "Sorted by Δ, % ascending" at bounding box center [1039, 67] width 12 height 12
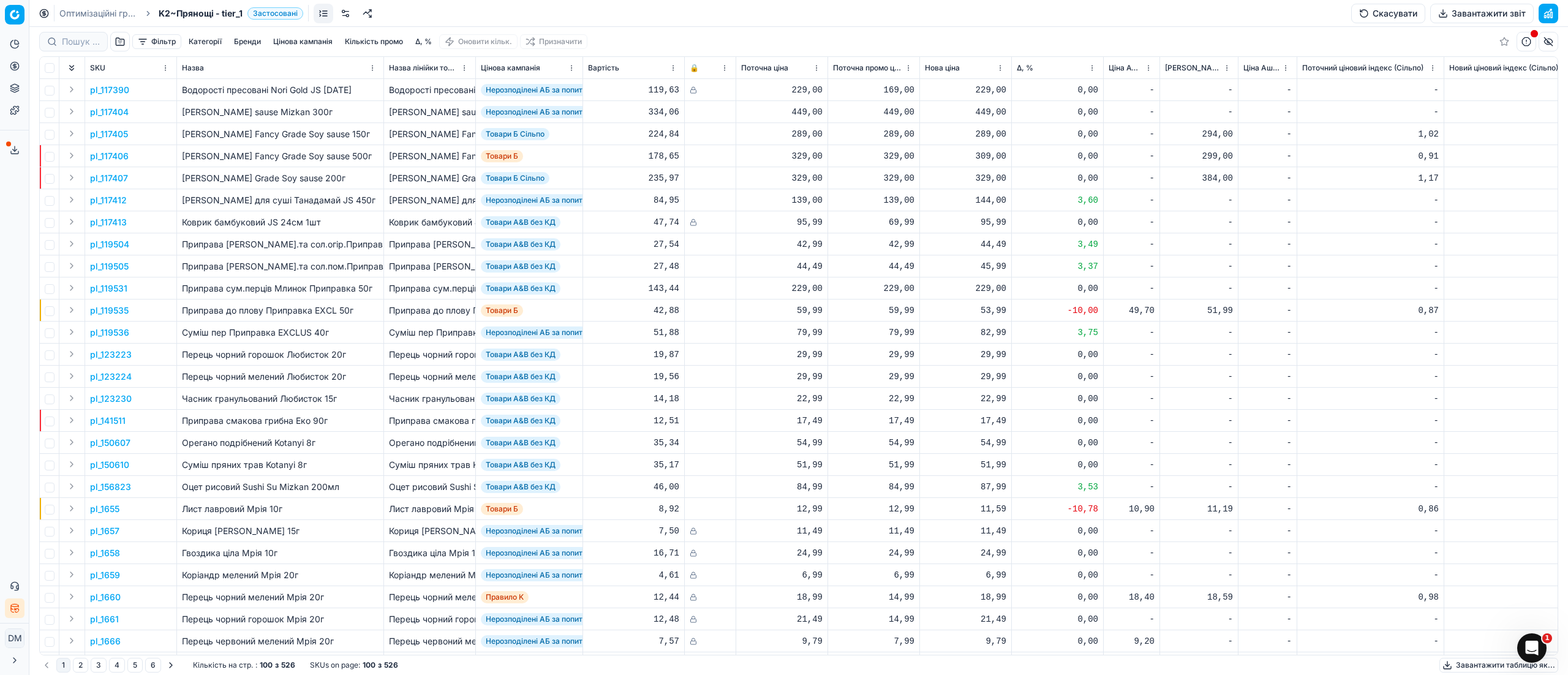
click at [1029, 75] on th "Δ, %" at bounding box center [1058, 67] width 92 height 22
click at [1027, 67] on span "Δ, %" at bounding box center [1025, 68] width 16 height 10
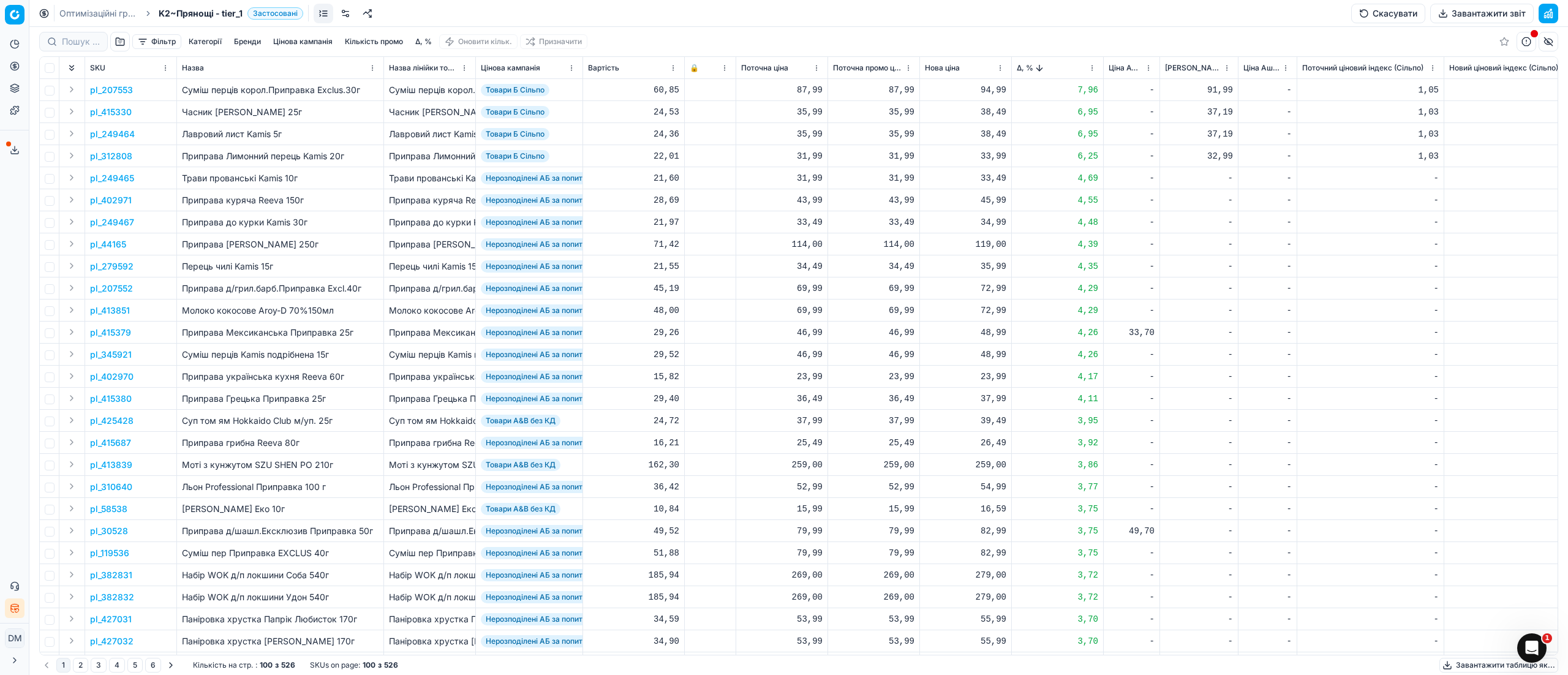
scroll to position [0, 87]
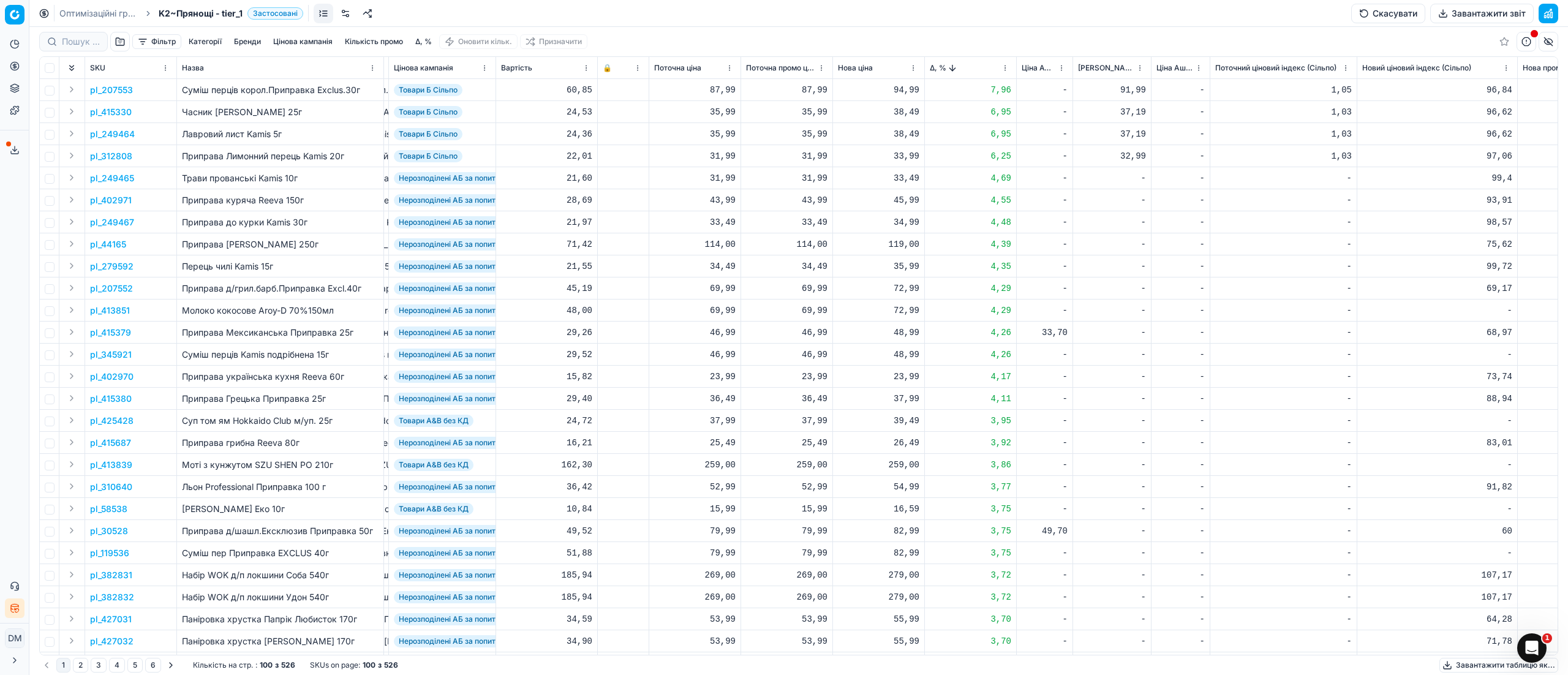
click at [114, 88] on p "pl_207553" at bounding box center [111, 89] width 43 height 12
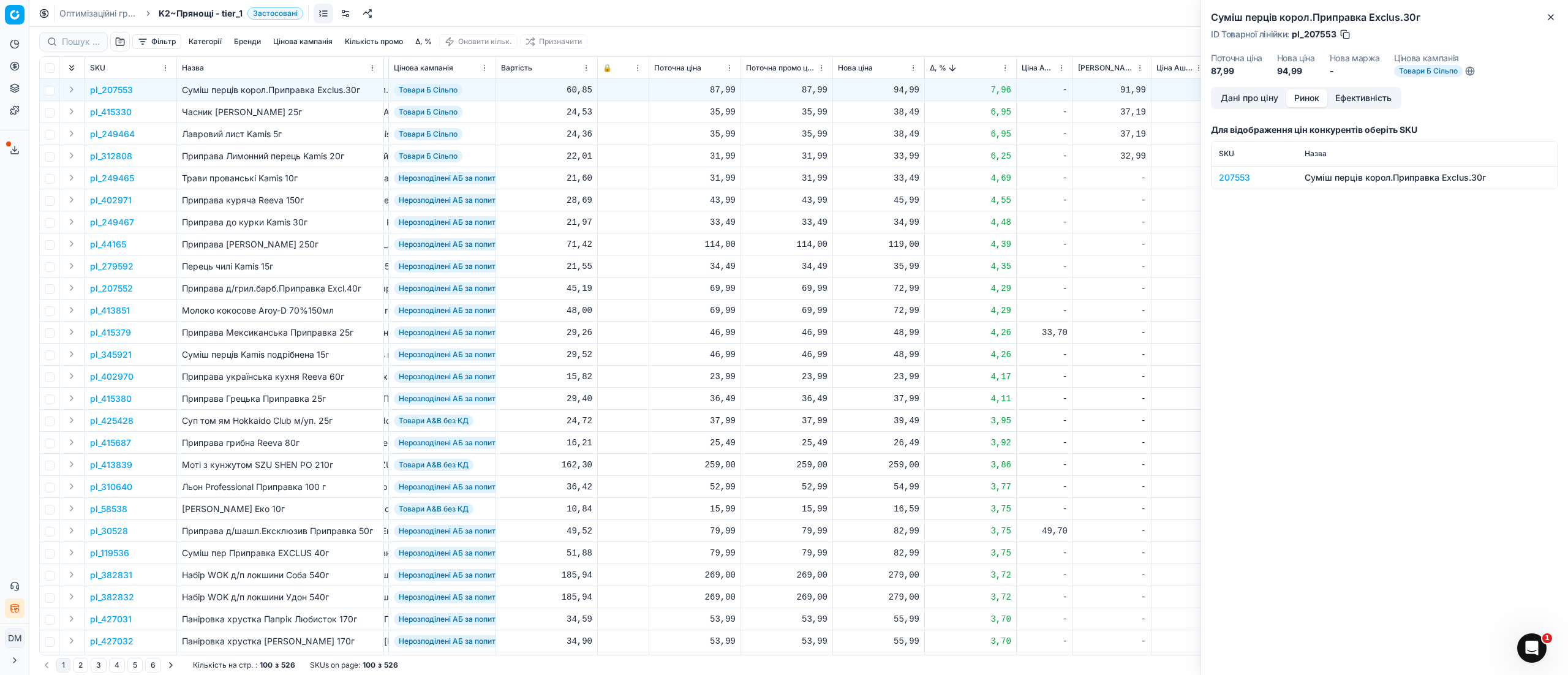
click at [1313, 96] on button "Ринок" at bounding box center [1307, 98] width 41 height 18
click at [1224, 175] on div "207553" at bounding box center [1254, 177] width 71 height 12
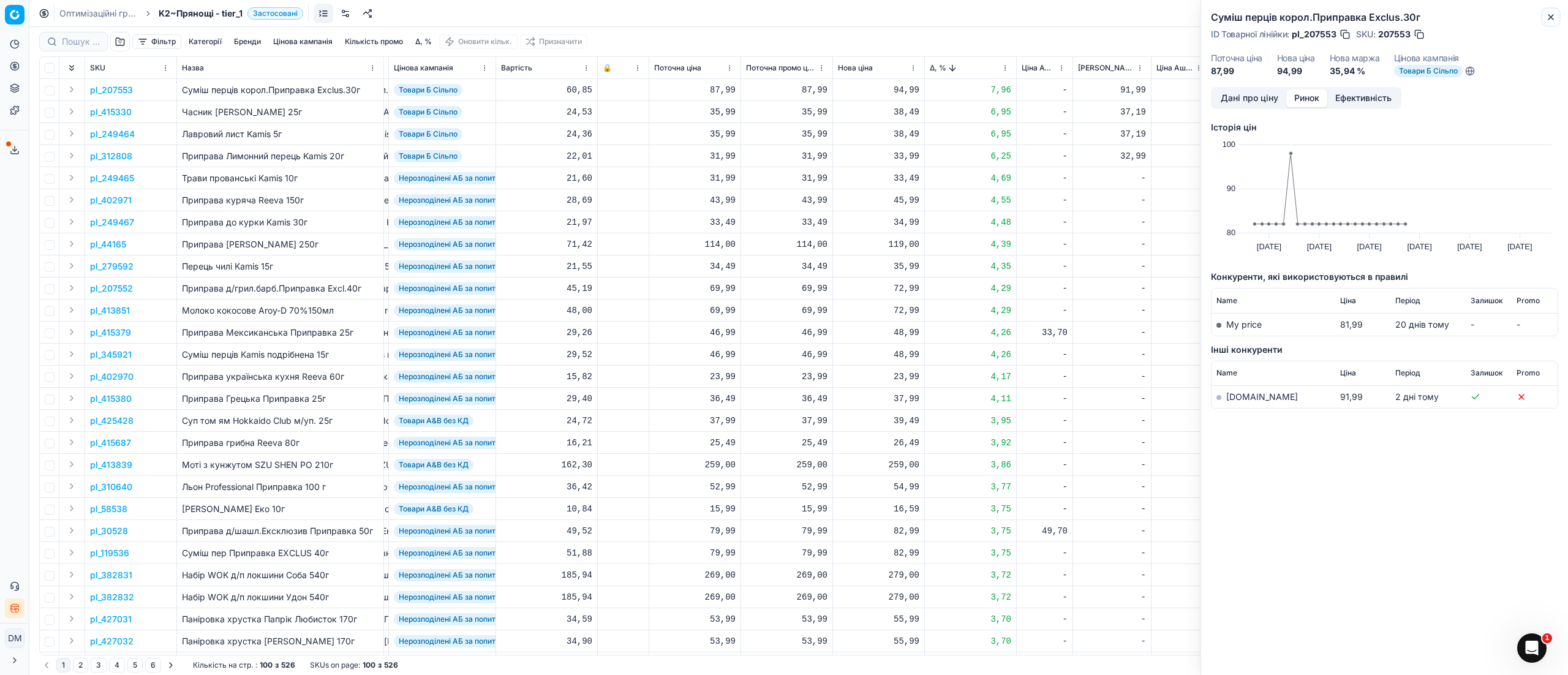
click at [1547, 15] on icon "button" at bounding box center [1551, 17] width 10 height 10
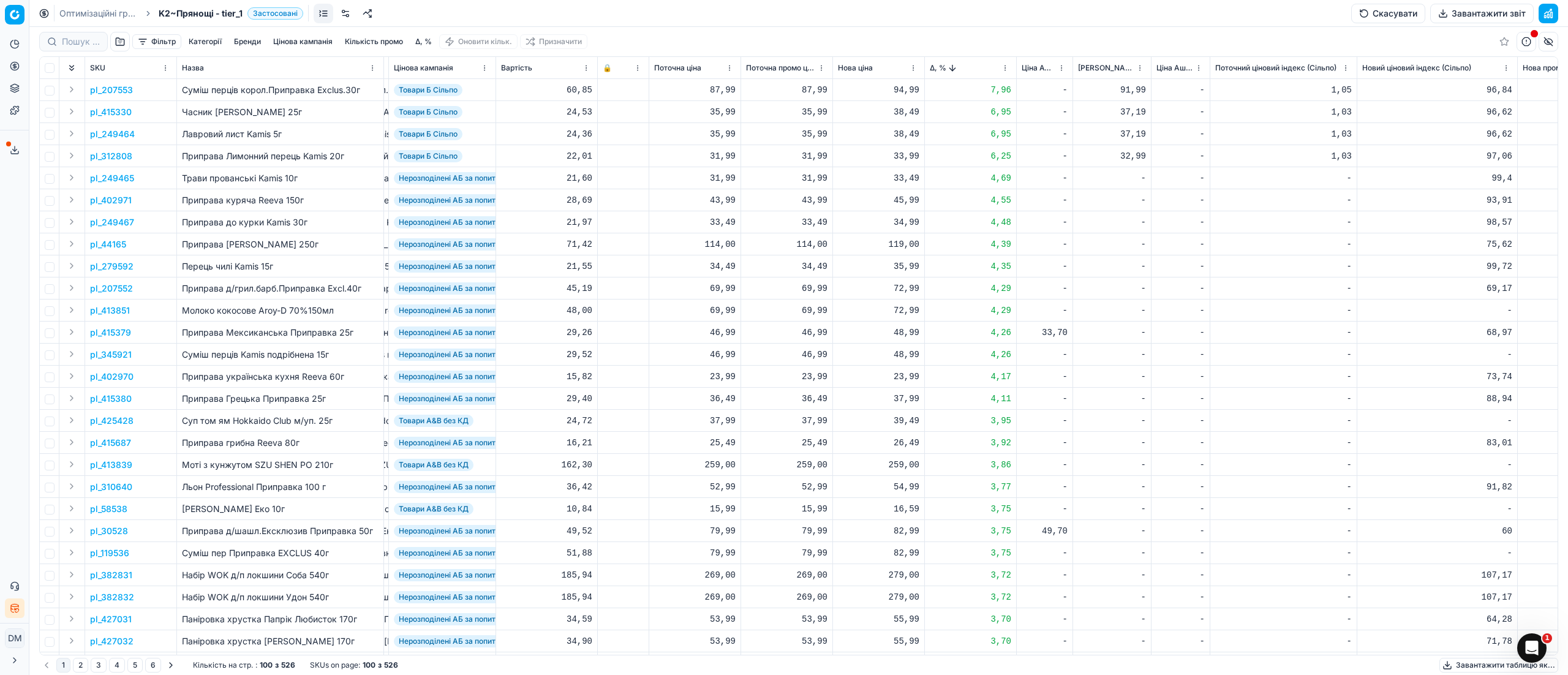
click at [122, 112] on p "pl_415330" at bounding box center [111, 111] width 42 height 12
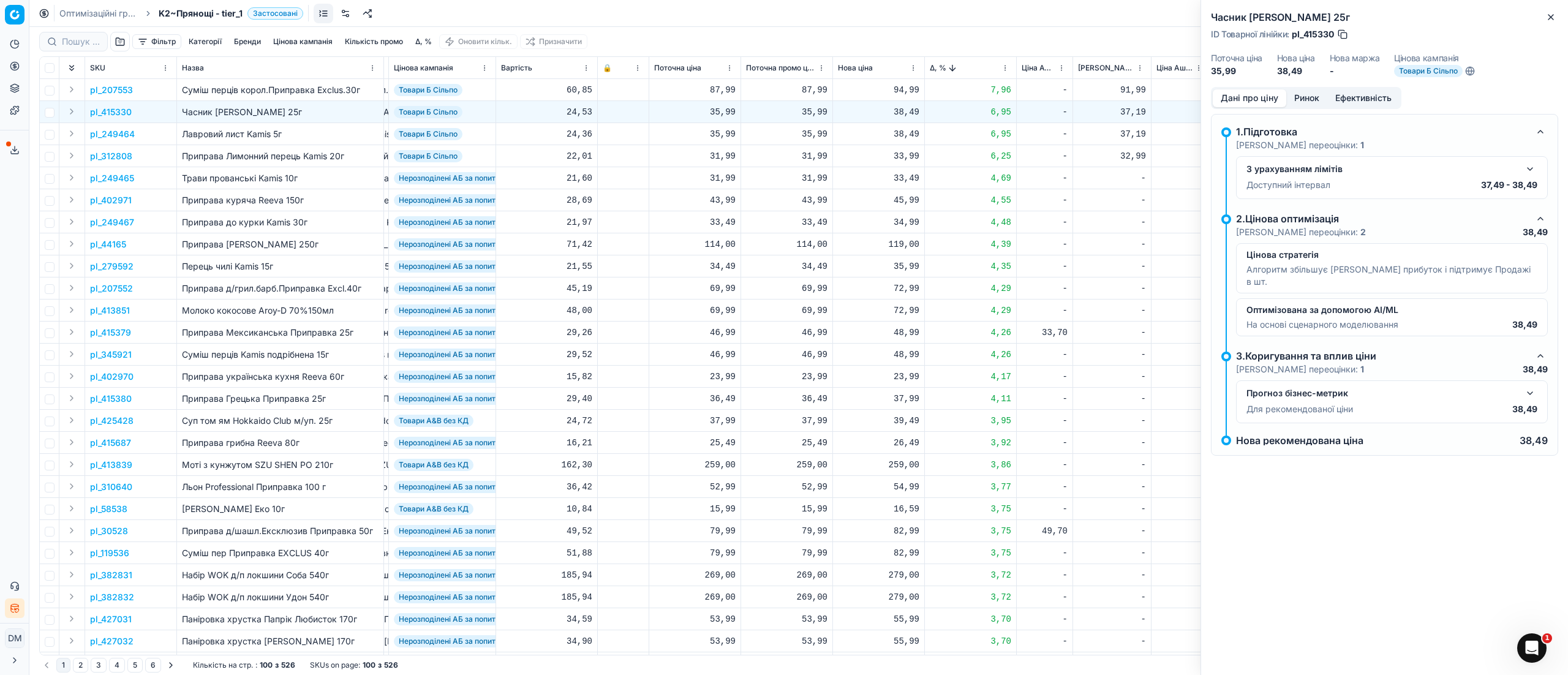
click at [1316, 97] on button "Ринок" at bounding box center [1307, 98] width 41 height 18
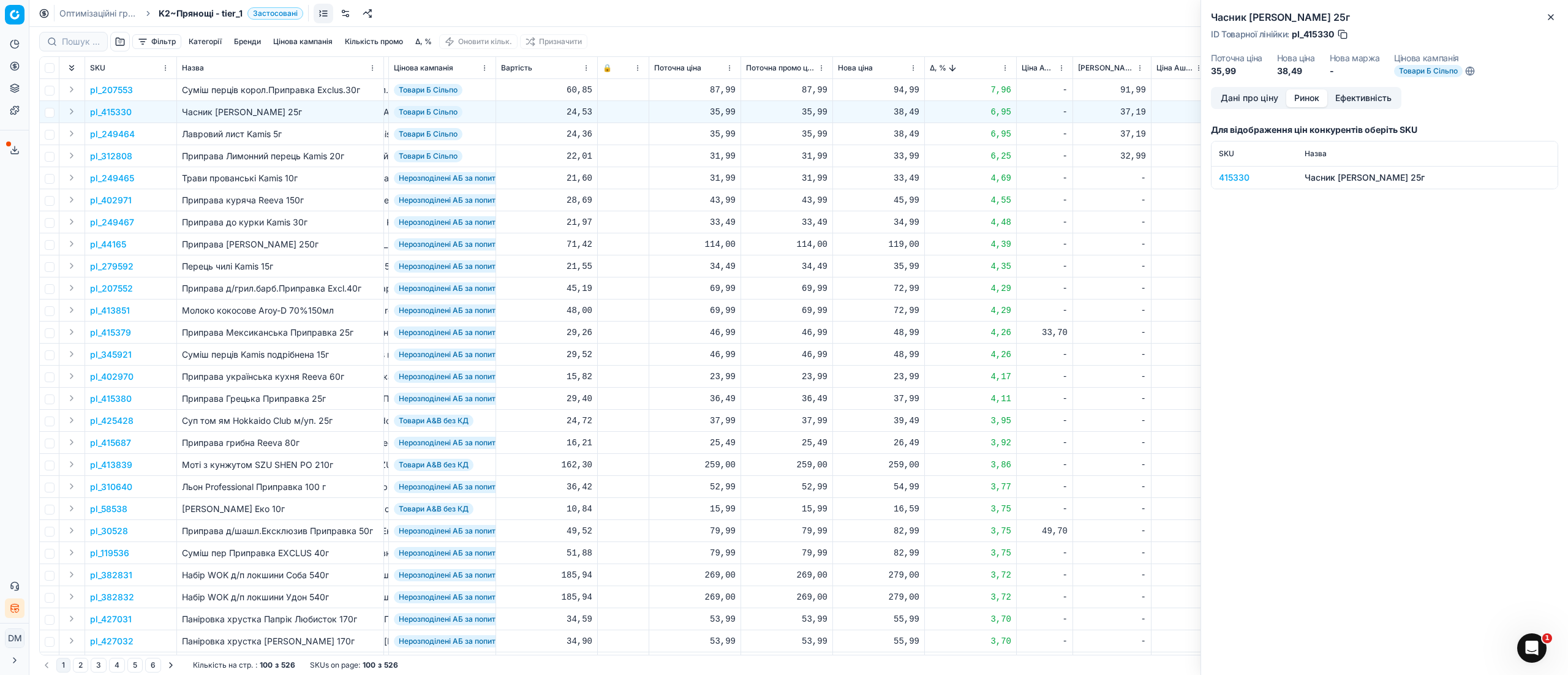
click at [1240, 175] on div "415330" at bounding box center [1254, 177] width 71 height 12
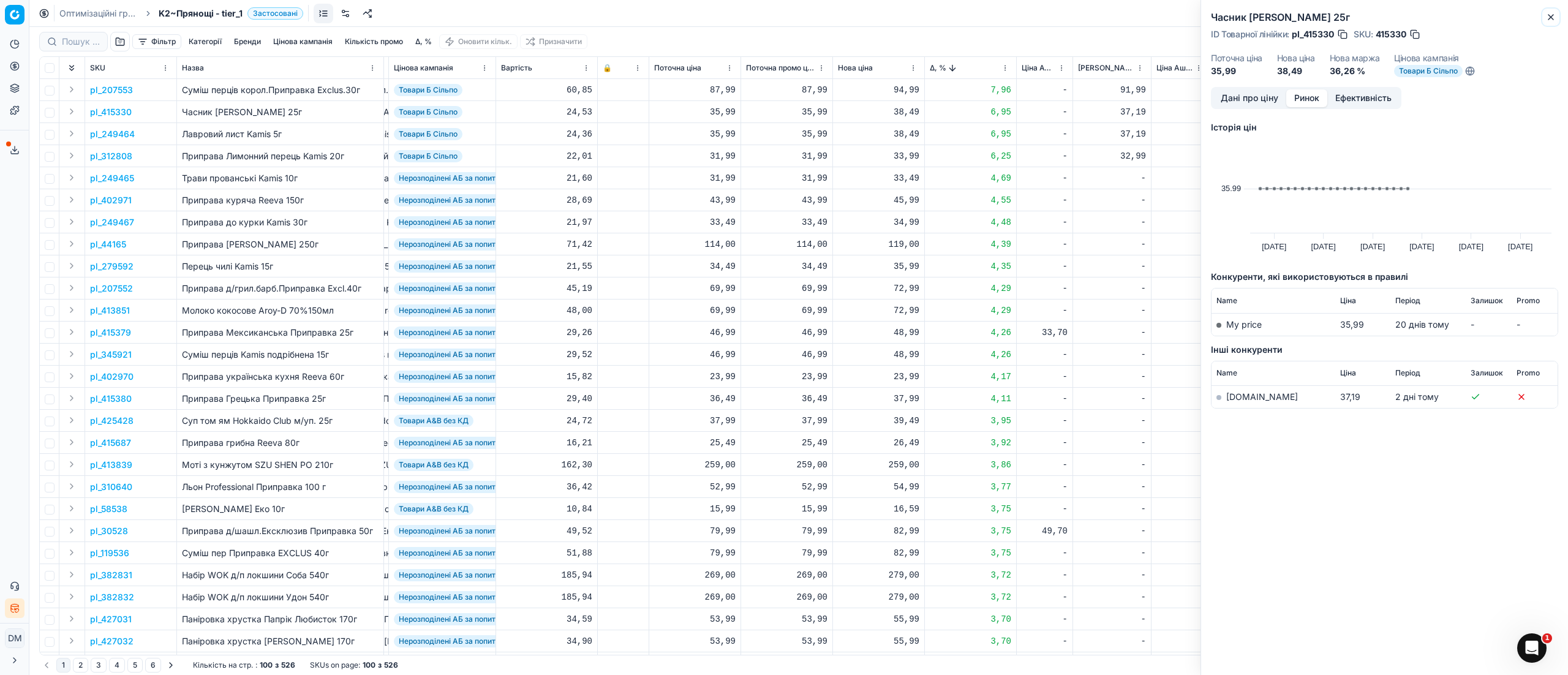
click at [1550, 14] on icon "button" at bounding box center [1551, 17] width 10 height 10
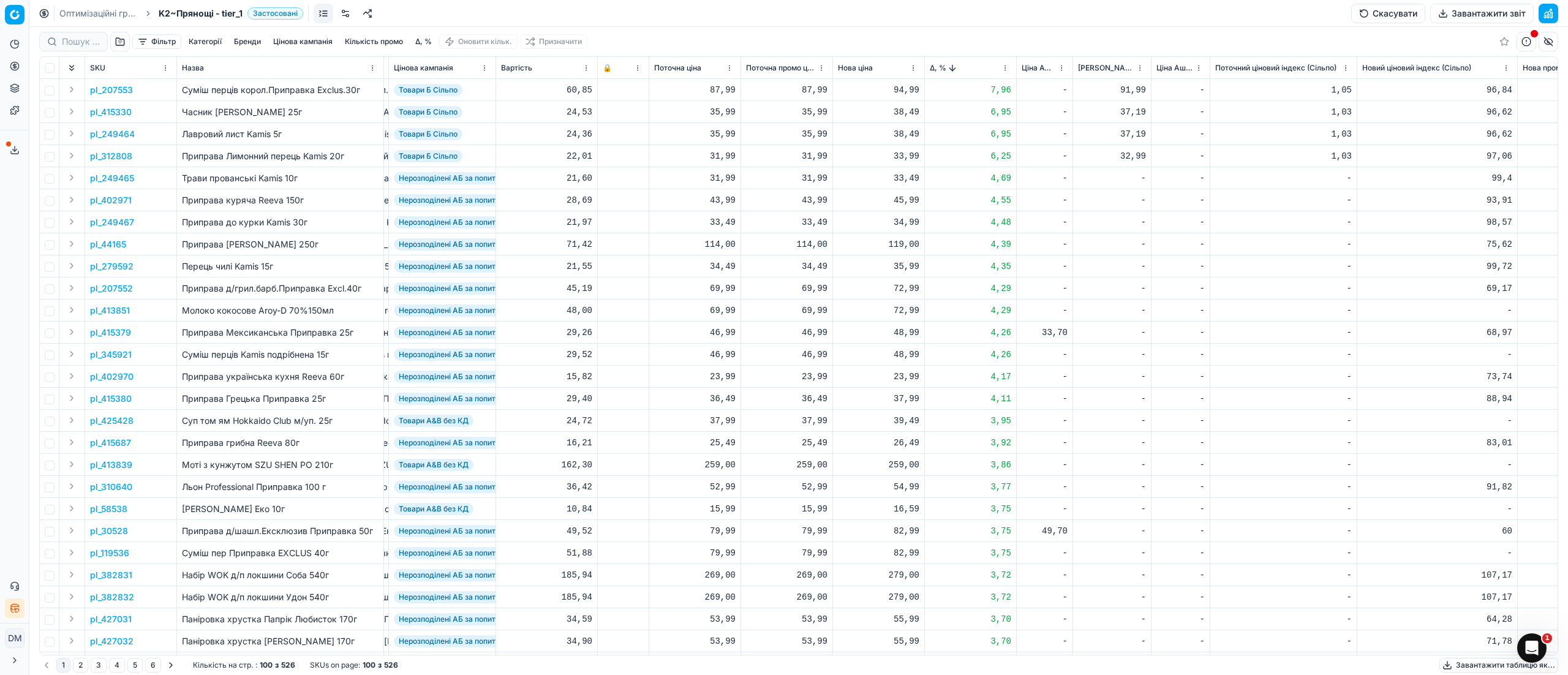
click at [1111, 115] on div "37,19" at bounding box center [1111, 111] width 68 height 12
click at [1108, 134] on div "37,19" at bounding box center [1111, 134] width 68 height 12
click at [1105, 154] on div "32,99" at bounding box center [1111, 156] width 68 height 12
click at [116, 156] on p "pl_312808" at bounding box center [111, 156] width 43 height 12
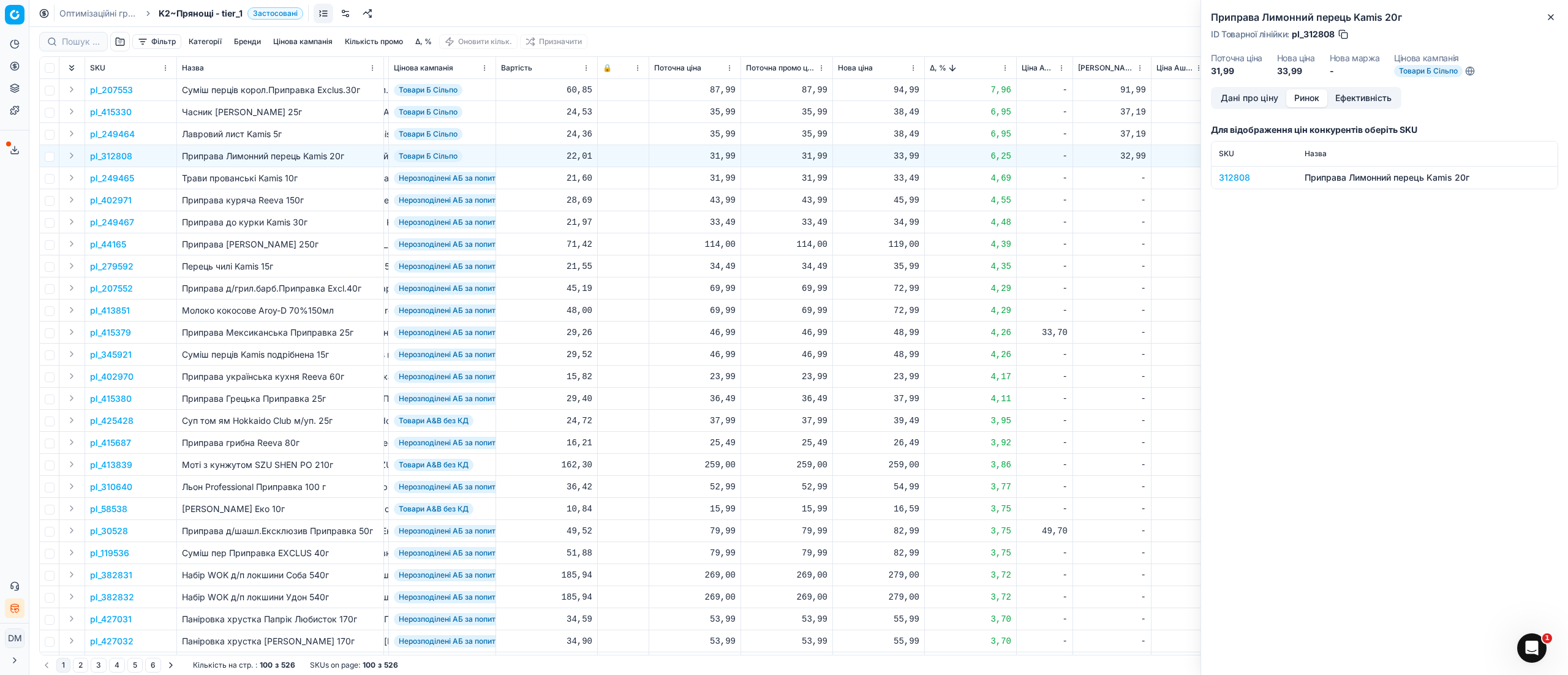
click at [1320, 94] on button "Ринок" at bounding box center [1307, 98] width 41 height 18
click at [1238, 178] on div "312808" at bounding box center [1254, 177] width 71 height 12
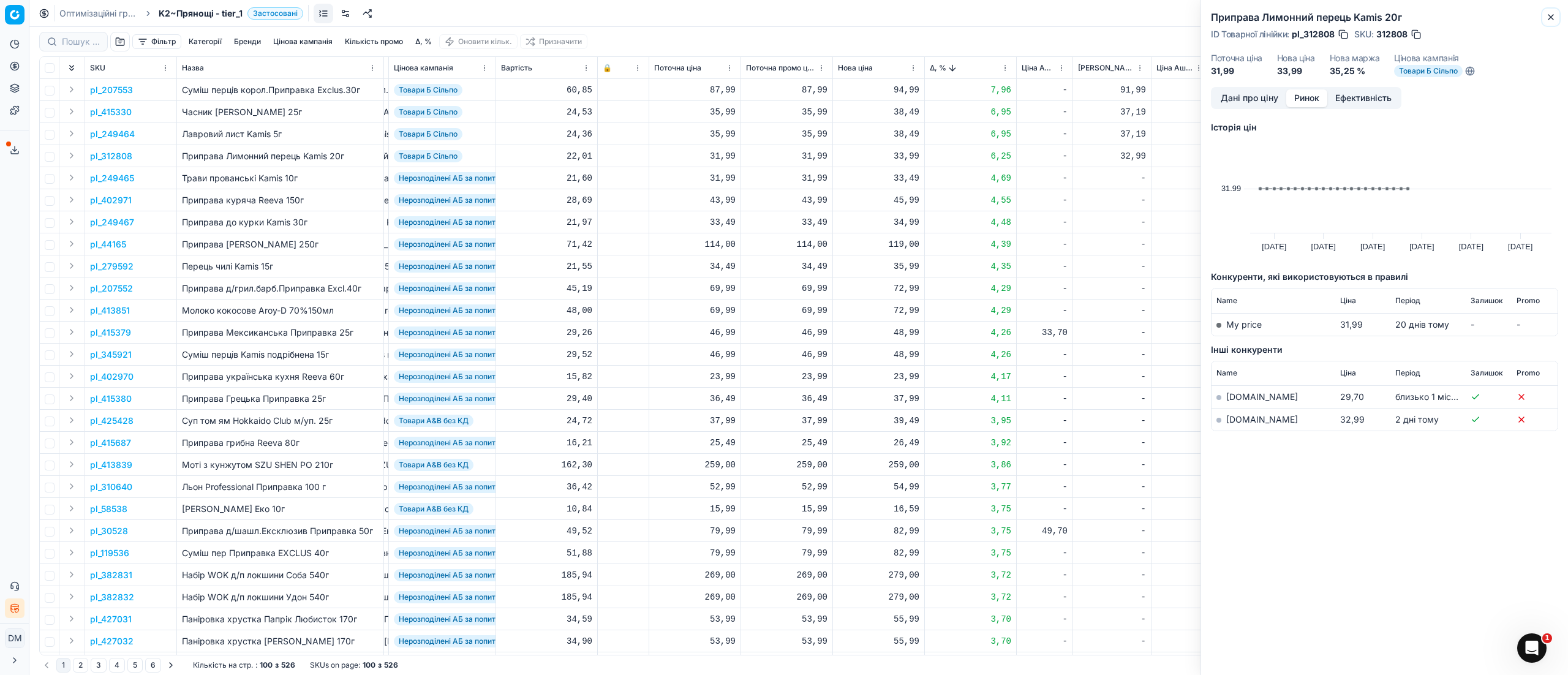
click at [1552, 16] on icon "button" at bounding box center [1551, 17] width 5 height 5
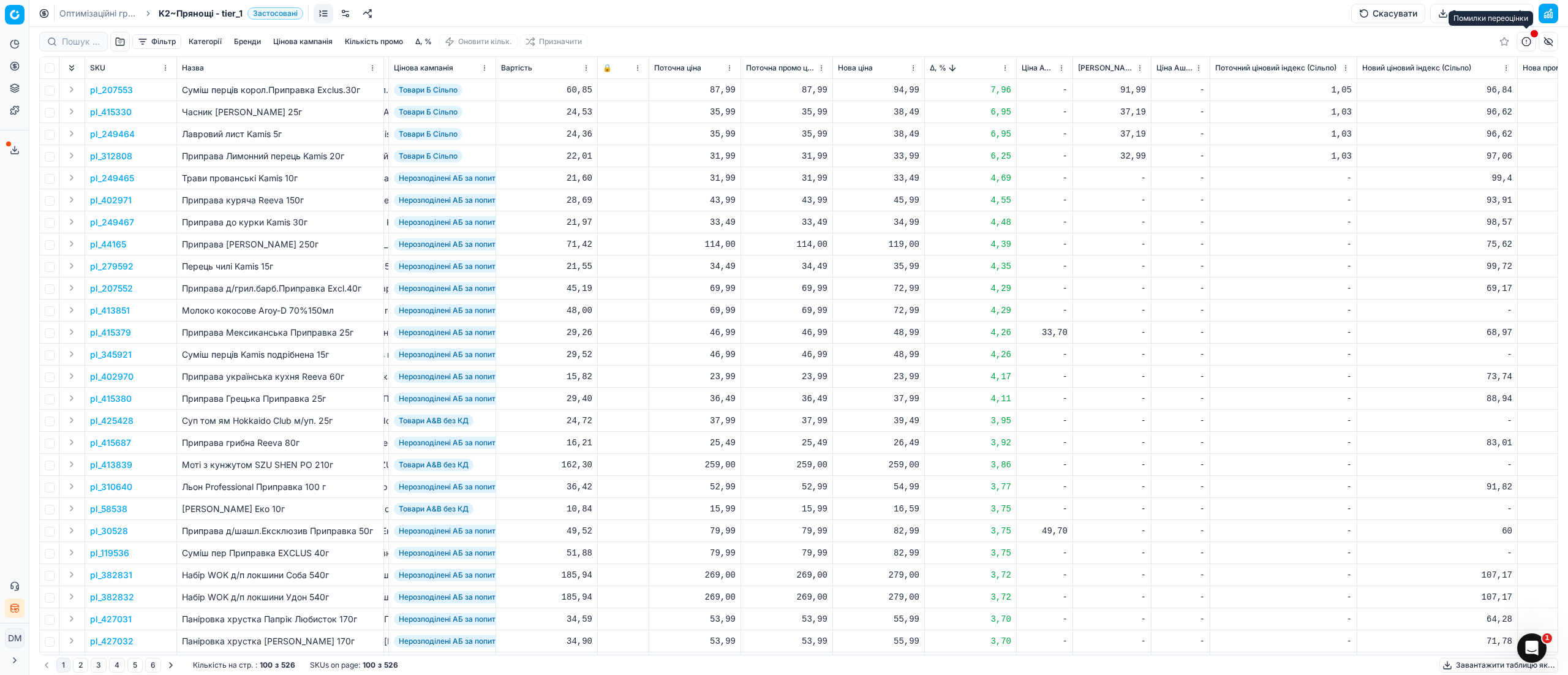
click at [1529, 40] on button "button" at bounding box center [1526, 42] width 20 height 20
